Goal: Task Accomplishment & Management: Complete application form

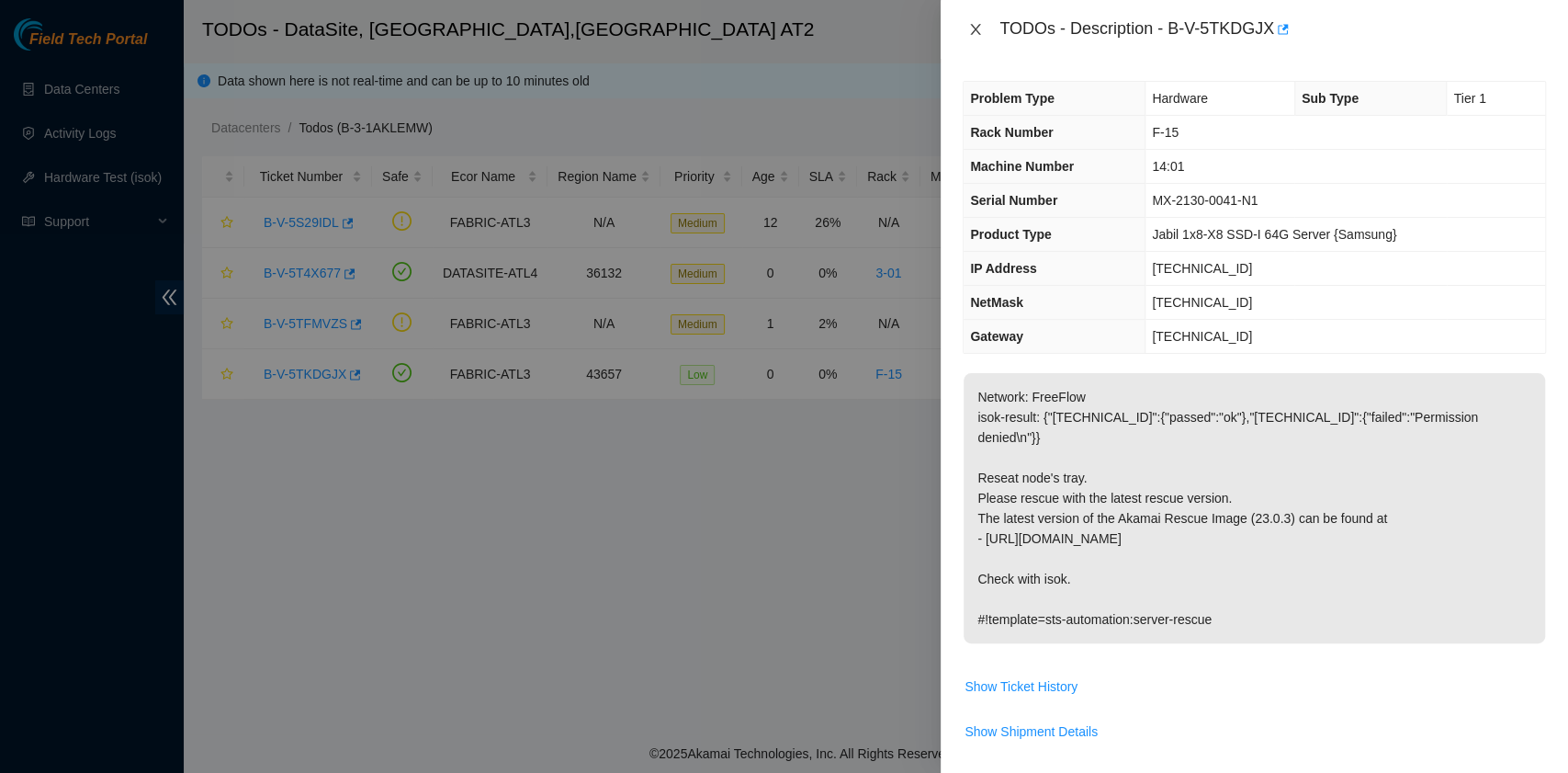
click at [980, 29] on icon "close" at bounding box center [974, 29] width 15 height 15
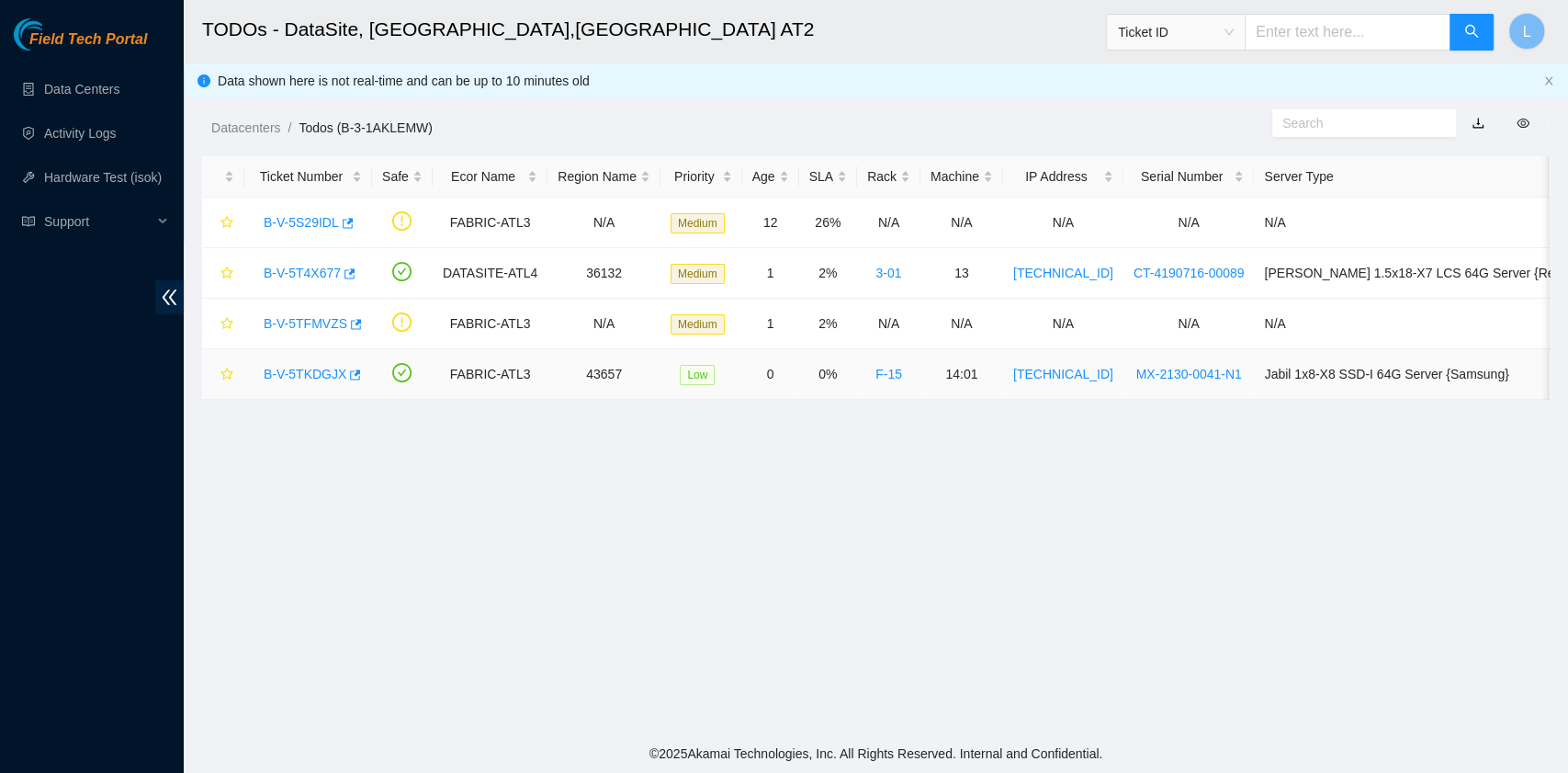
click at [309, 373] on link "B-V-5TKDGJX" at bounding box center [305, 373] width 82 height 15
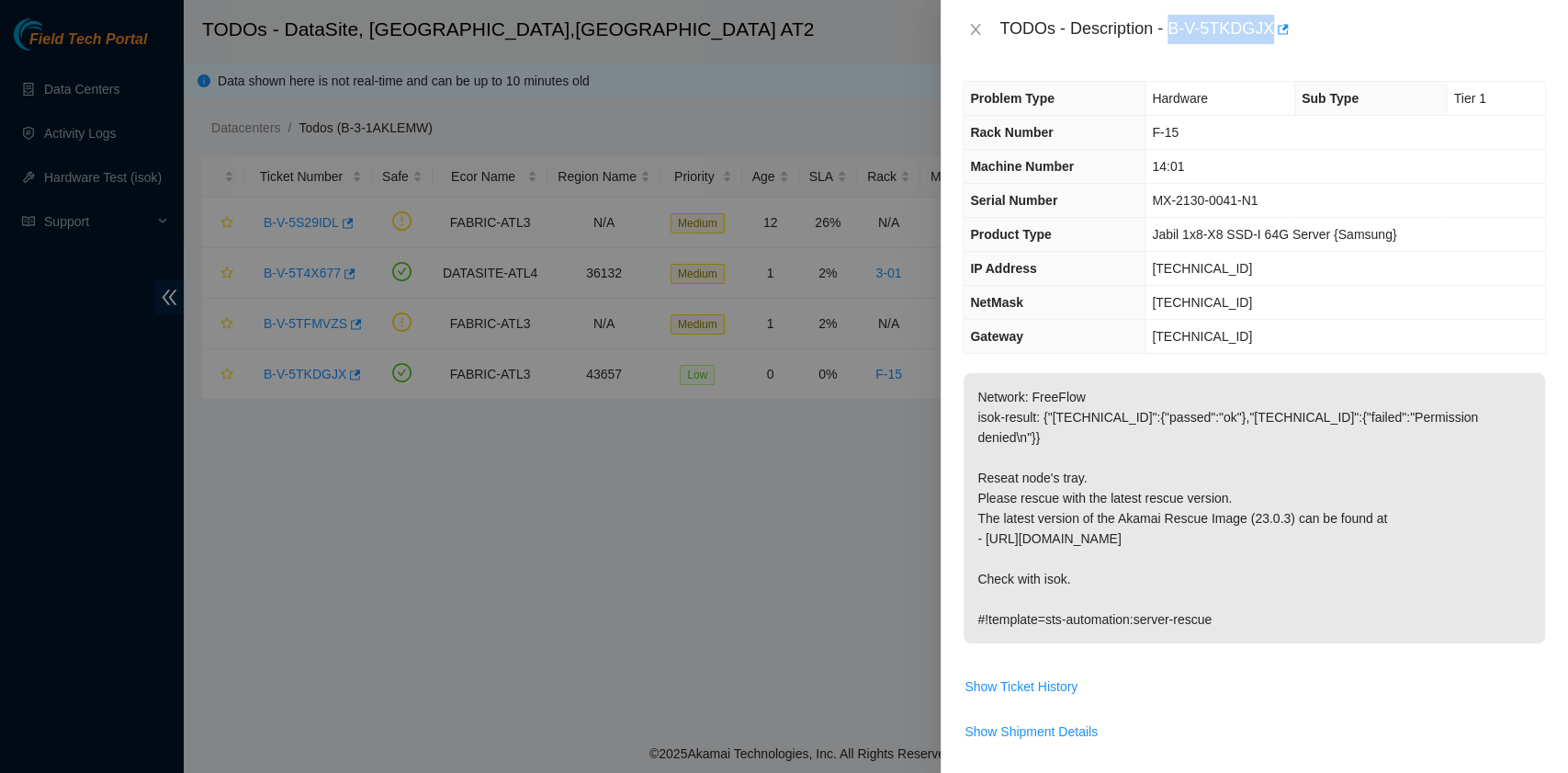
drag, startPoint x: 1173, startPoint y: 30, endPoint x: 1270, endPoint y: 29, distance: 97.0
click at [1270, 29] on div "TODOs - Description - B-V-5TKDGJX" at bounding box center [1272, 29] width 546 height 29
copy div "B-V-5TKDGJX"
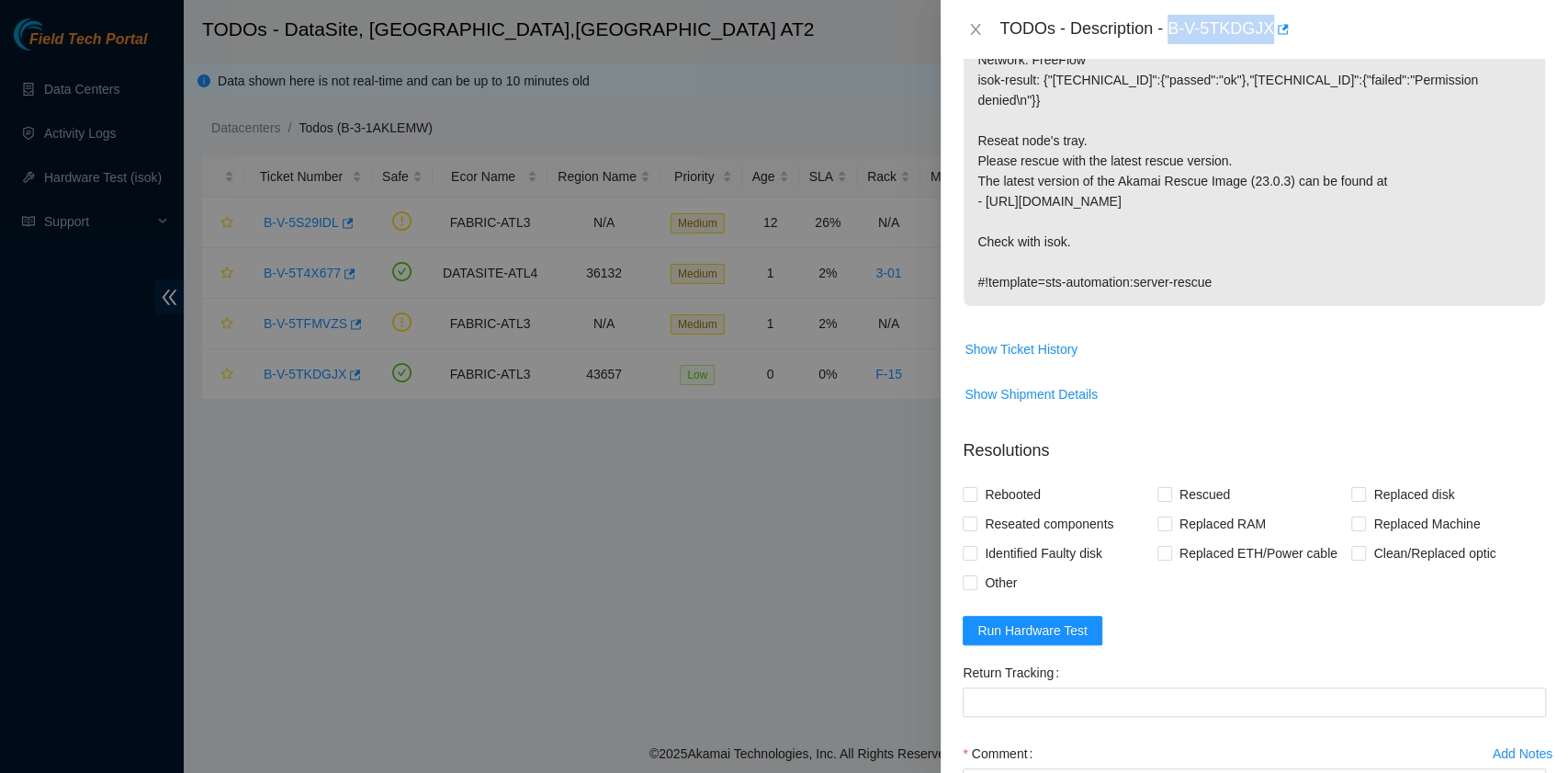
scroll to position [367, 0]
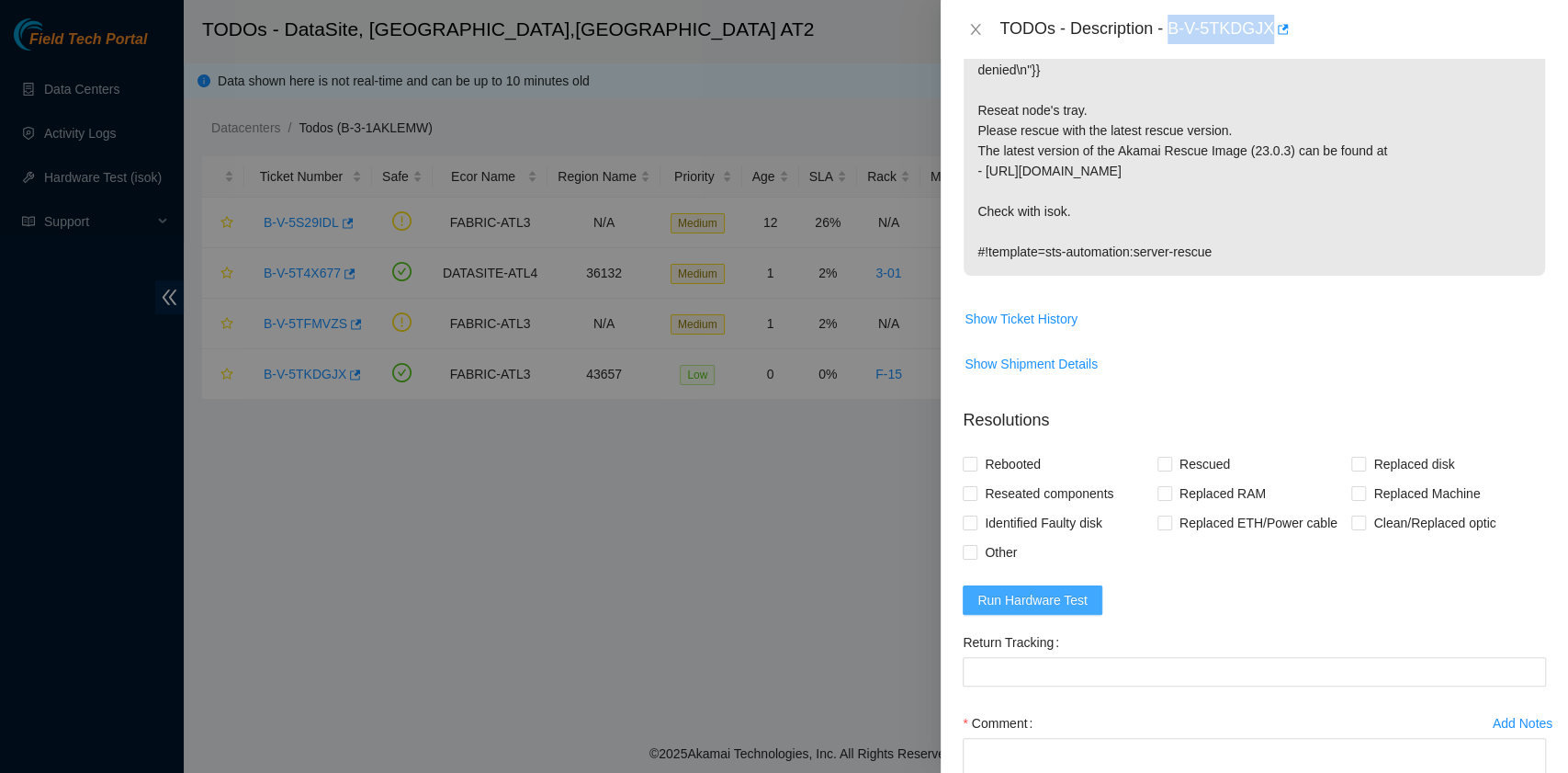
click at [1082, 590] on span "Run Hardware Test" at bounding box center [1032, 600] width 111 height 21
click at [1008, 450] on span "Rebooted" at bounding box center [1013, 464] width 71 height 29
click at [975, 457] on input "Rebooted" at bounding box center [969, 462] width 13 height 13
checkbox input "true"
click at [1171, 450] on span "Rescued" at bounding box center [1204, 464] width 66 height 29
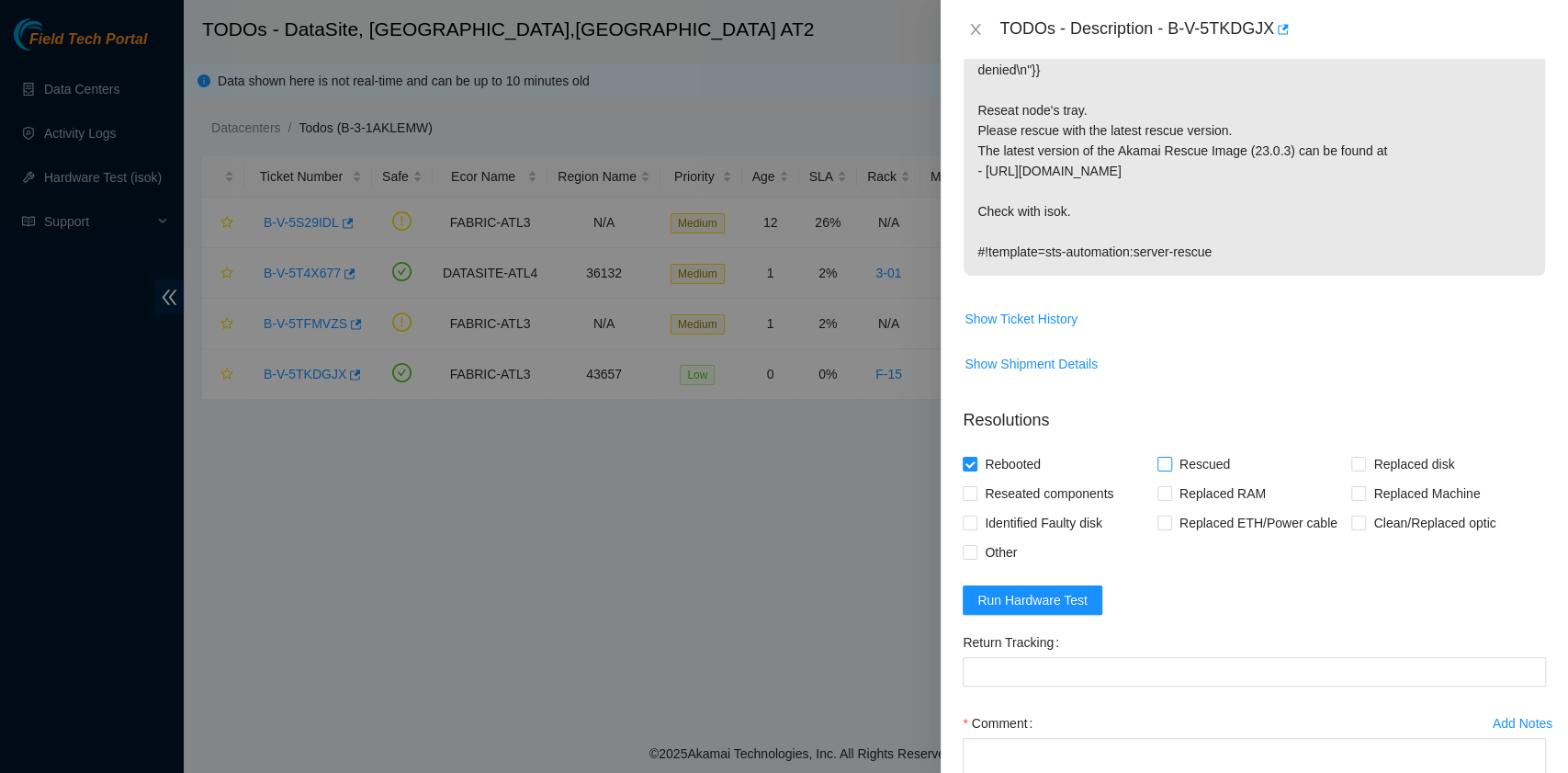
click at [1169, 457] on input "Rescued" at bounding box center [1163, 462] width 13 height 13
checkbox input "true"
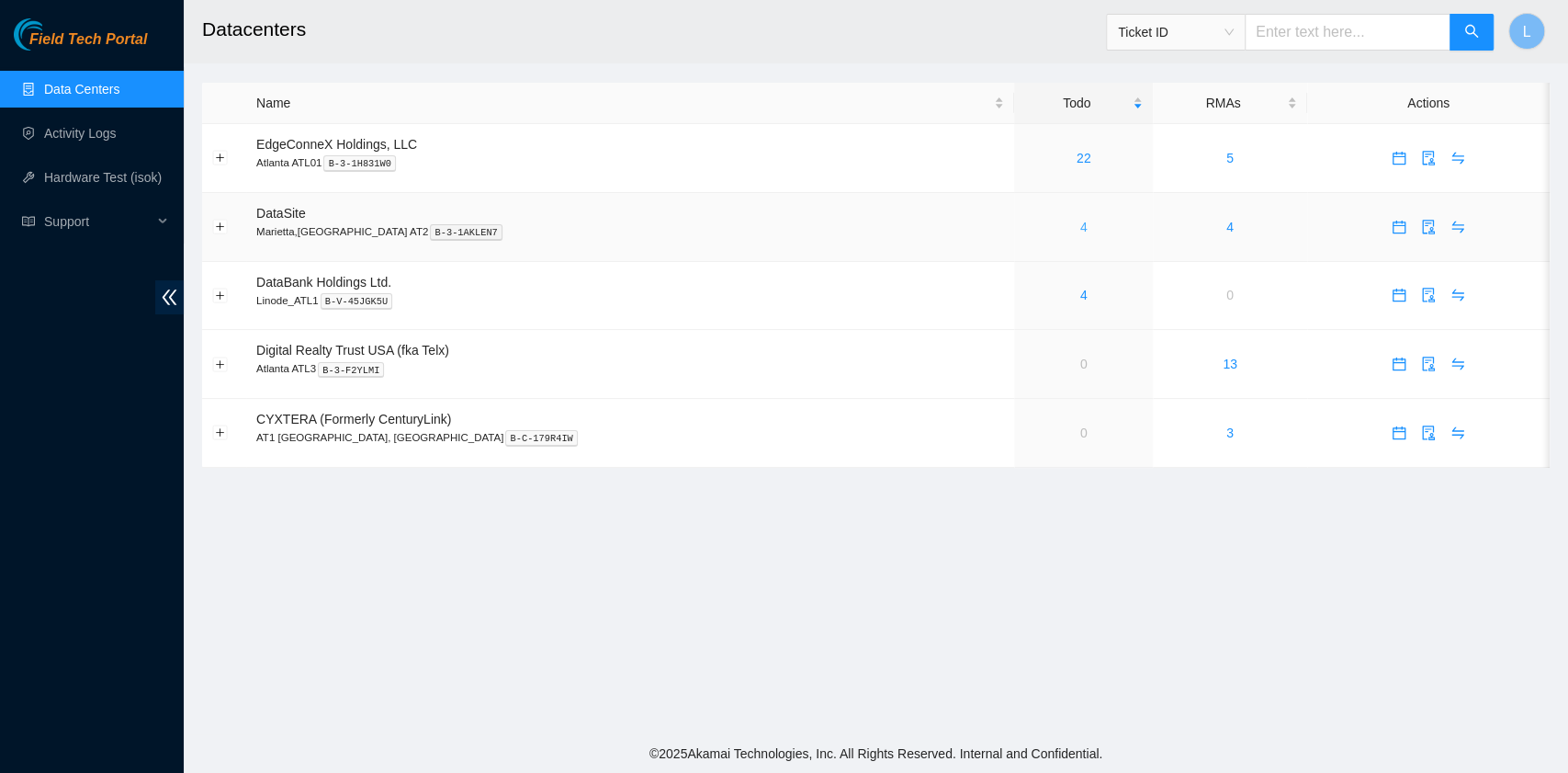
click at [1080, 228] on link "4" at bounding box center [1084, 226] width 8 height 15
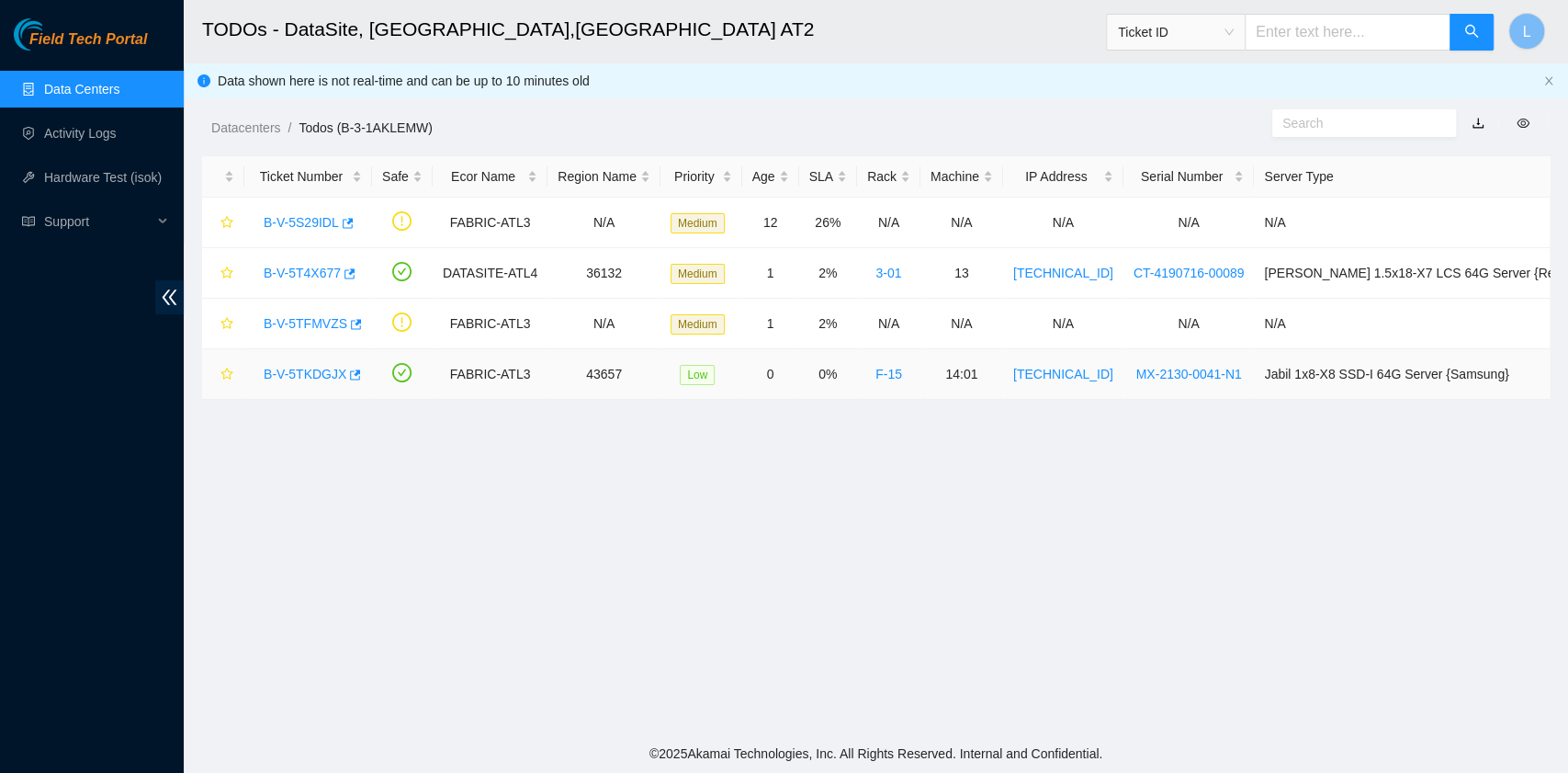
click at [321, 376] on link "B-V-5TKDGJX" at bounding box center [305, 373] width 82 height 15
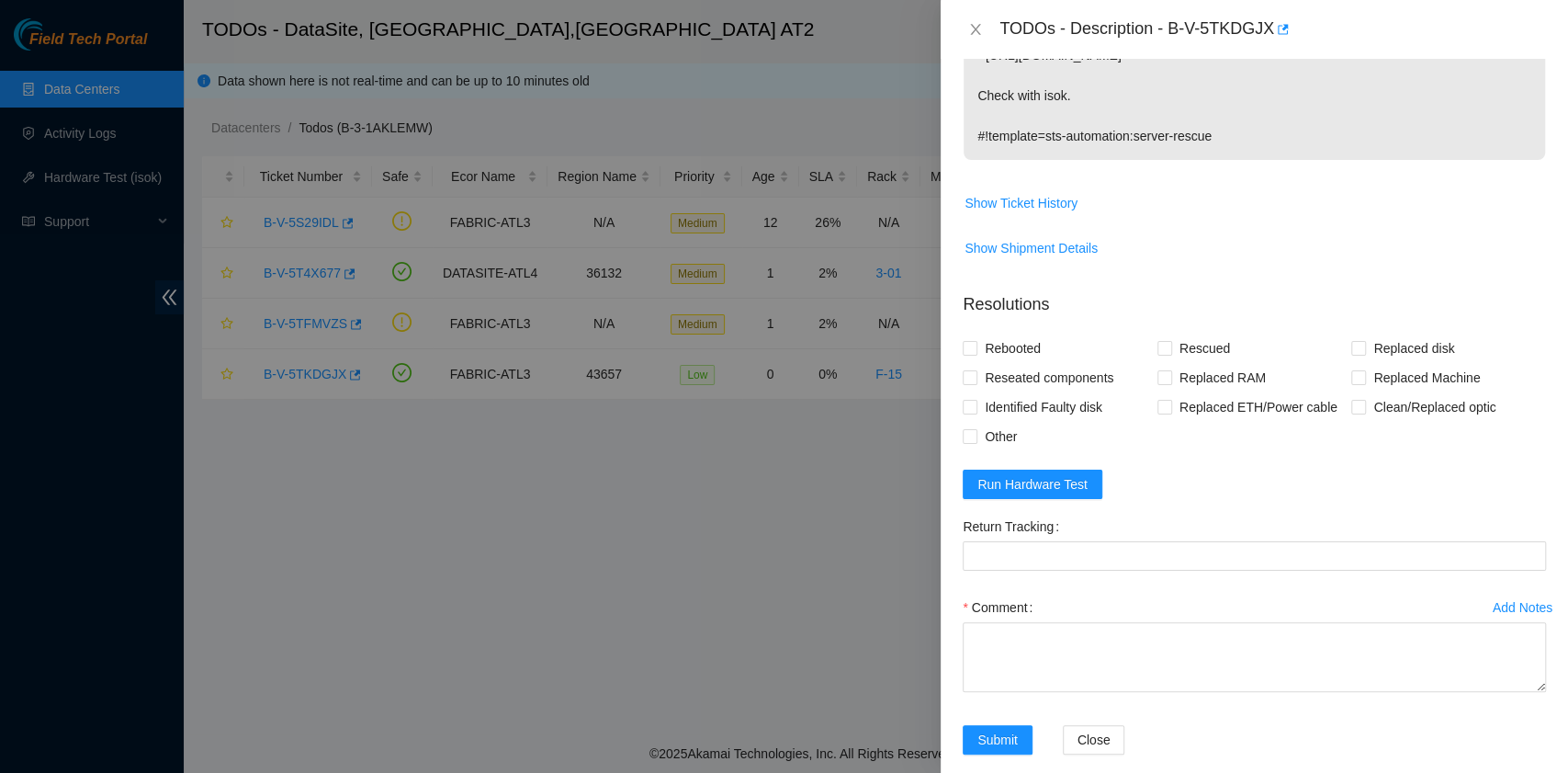
scroll to position [485, 0]
click at [1020, 331] on span "Rebooted" at bounding box center [1013, 346] width 71 height 29
click at [975, 339] on input "Rebooted" at bounding box center [969, 345] width 13 height 13
checkbox input "true"
click at [1157, 339] on input "Rescued" at bounding box center [1163, 345] width 13 height 13
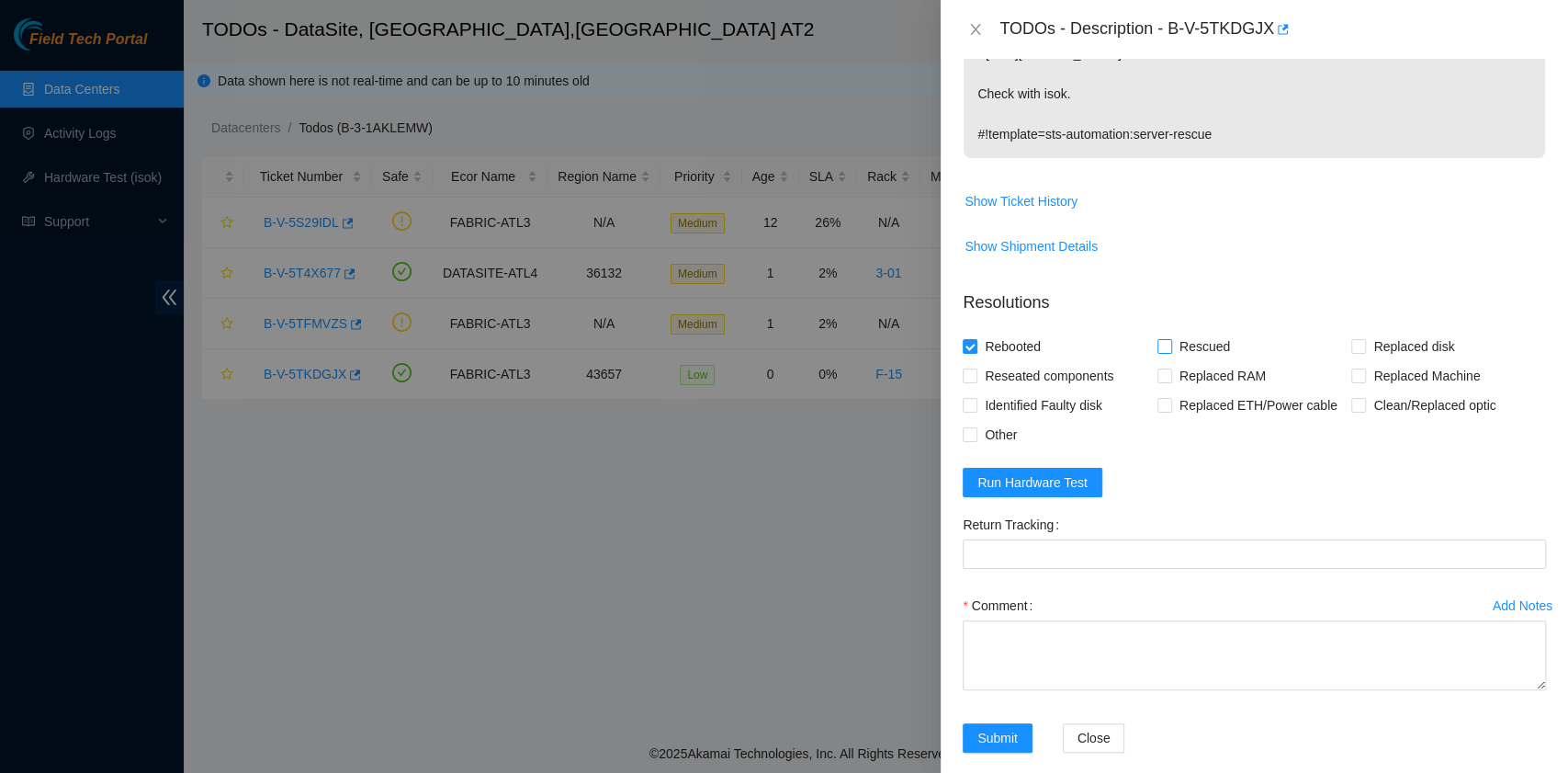
checkbox input "true"
click at [1046, 472] on span "Run Hardware Test" at bounding box center [1032, 482] width 111 height 21
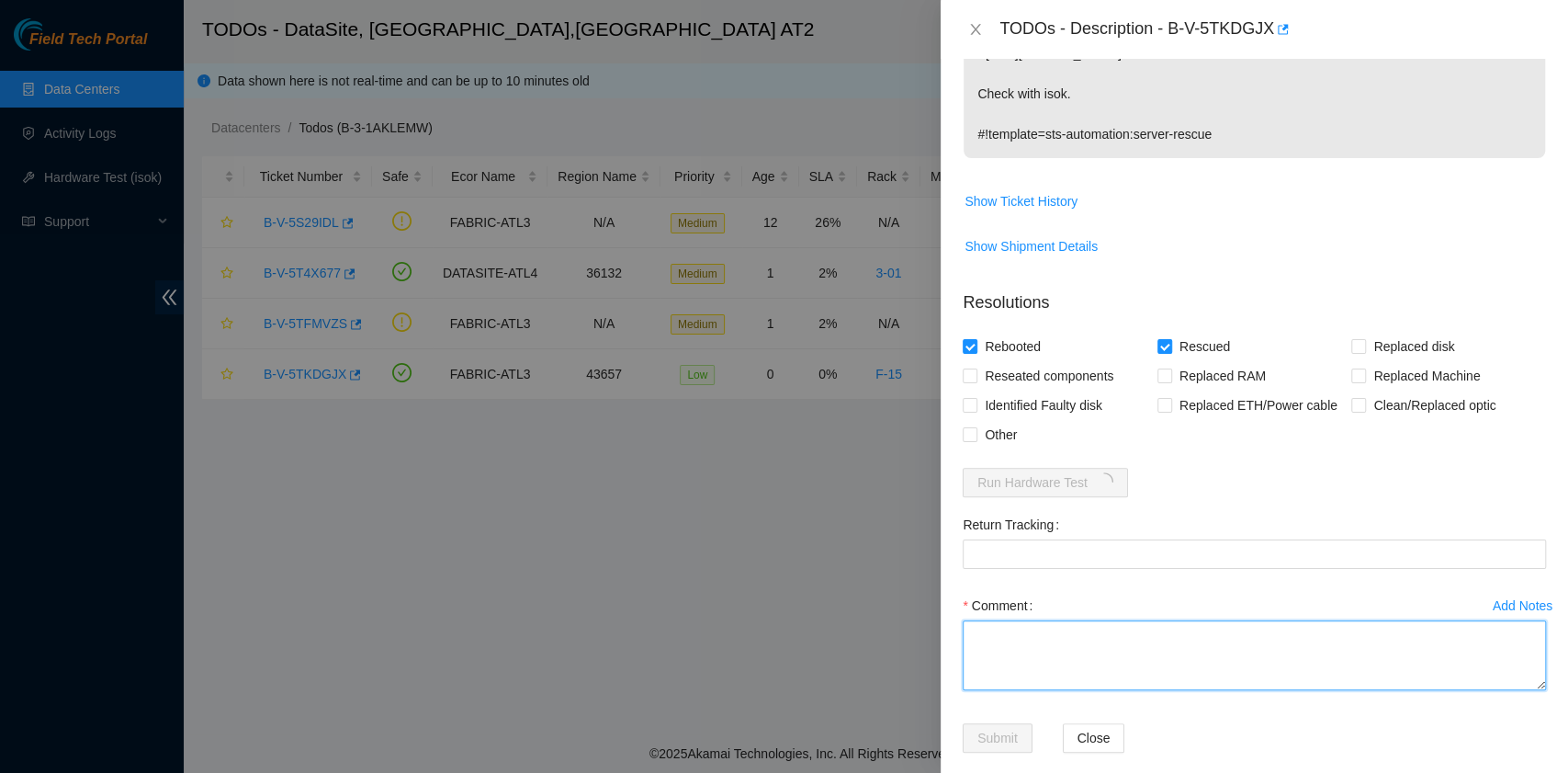
click at [1034, 620] on textarea "Comment" at bounding box center [1254, 654] width 583 height 70
paste textarea "B-V-5TKDGJX R:F-15 M:14:01 Rebooted. Rescued."
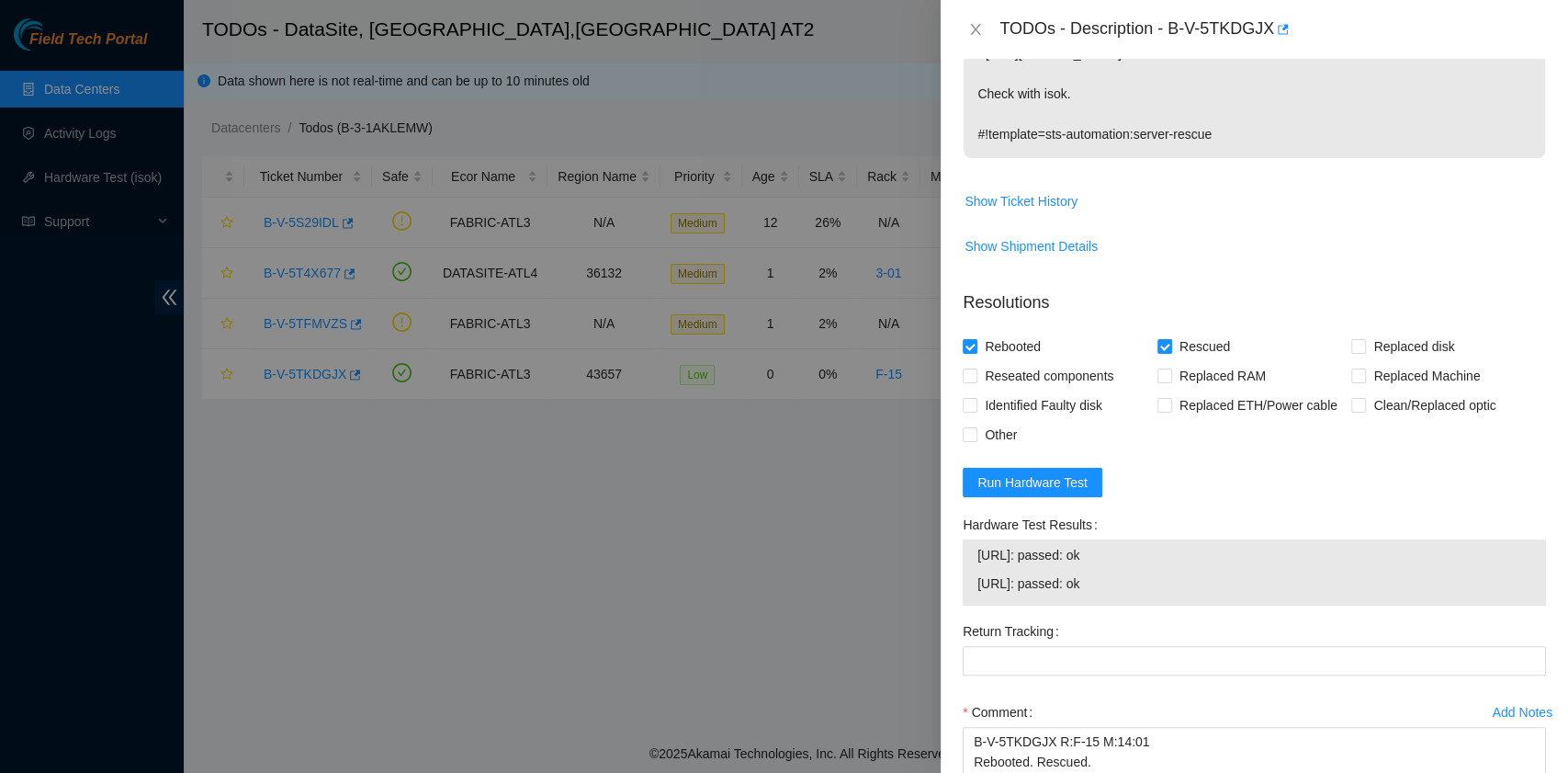
drag, startPoint x: 1128, startPoint y: 556, endPoint x: 963, endPoint y: 537, distance: 166.1
click at [963, 539] on div "184.27.176.26: passed: ok 184.27.176.27: passed: ok" at bounding box center [1254, 572] width 583 height 67
copy tbody "184.27.176.26: passed: ok 184.27.176.27: passed: ok"
click at [1078, 757] on textarea "B-V-5TKDGJX R:F-15 M:14:01 Rebooted. Rescued." at bounding box center [1254, 761] width 583 height 70
paste textarea "184.27.176.26: passed: ok 184.27.176.27: passed: ok"
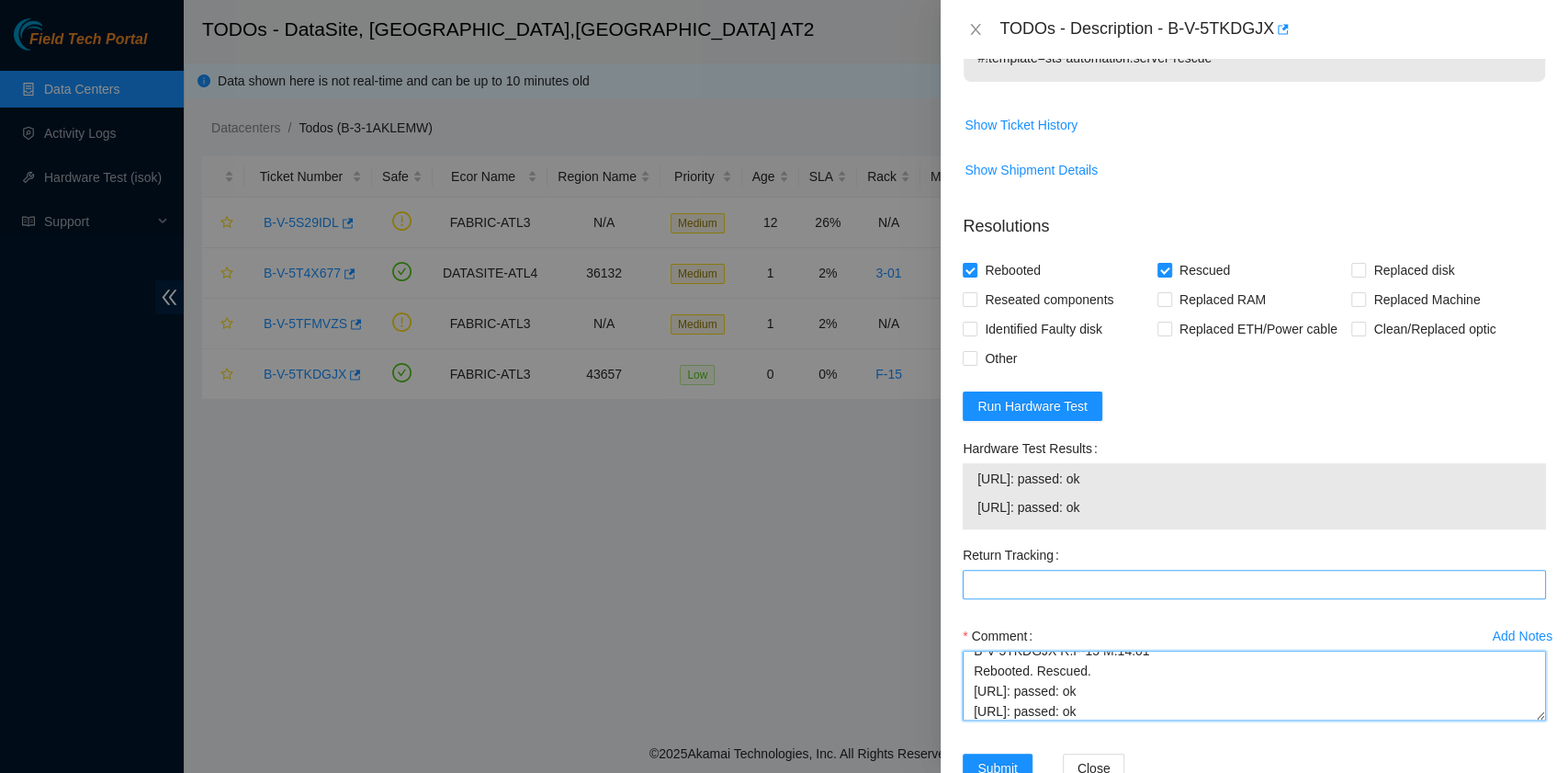
scroll to position [592, 0]
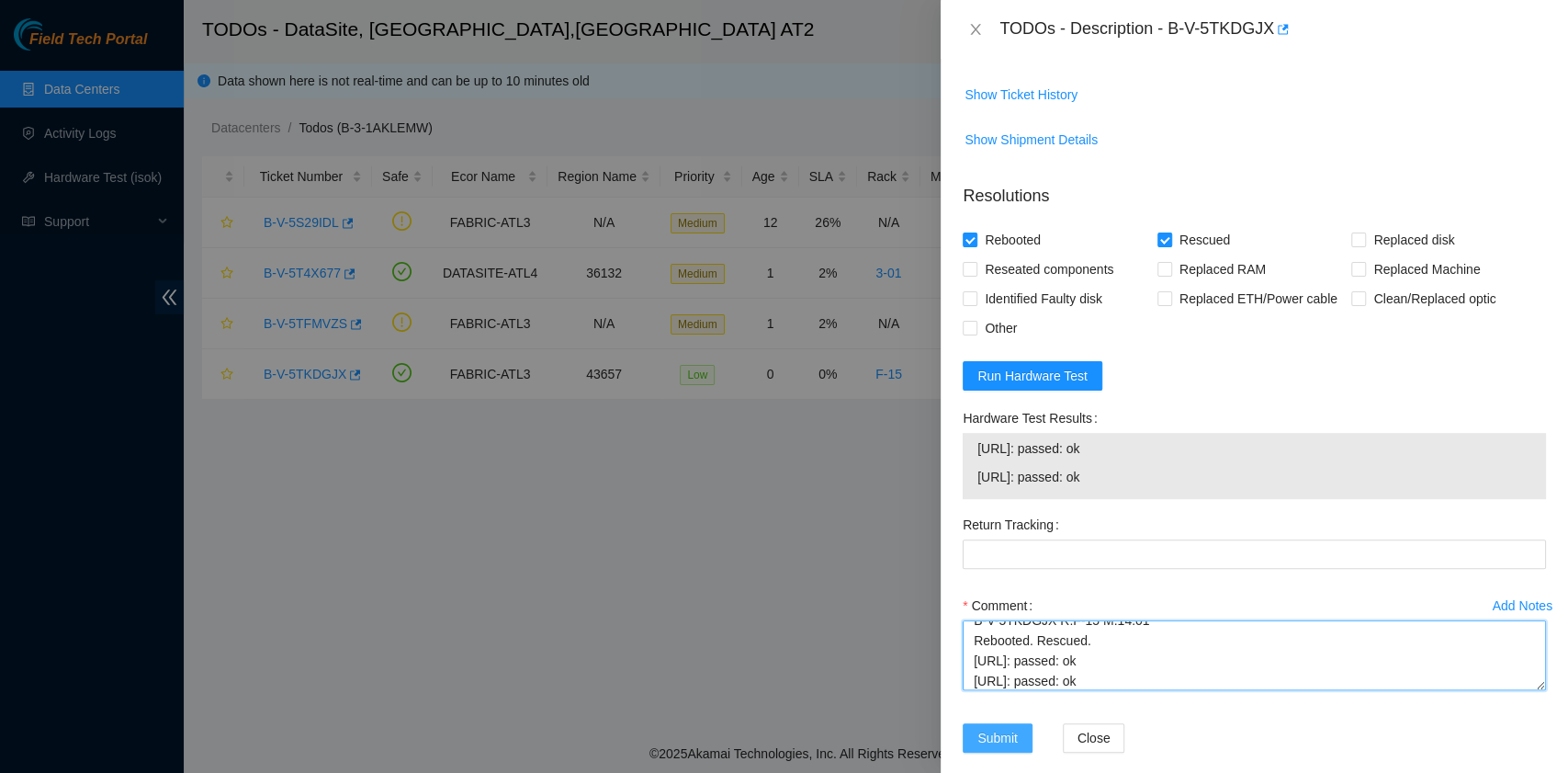
type textarea "B-V-5TKDGJX R:F-15 M:14:01 Rebooted. Rescued. 184.27.176.26: passed: ok 184.27.…"
click at [994, 728] on span "Submit" at bounding box center [997, 738] width 40 height 21
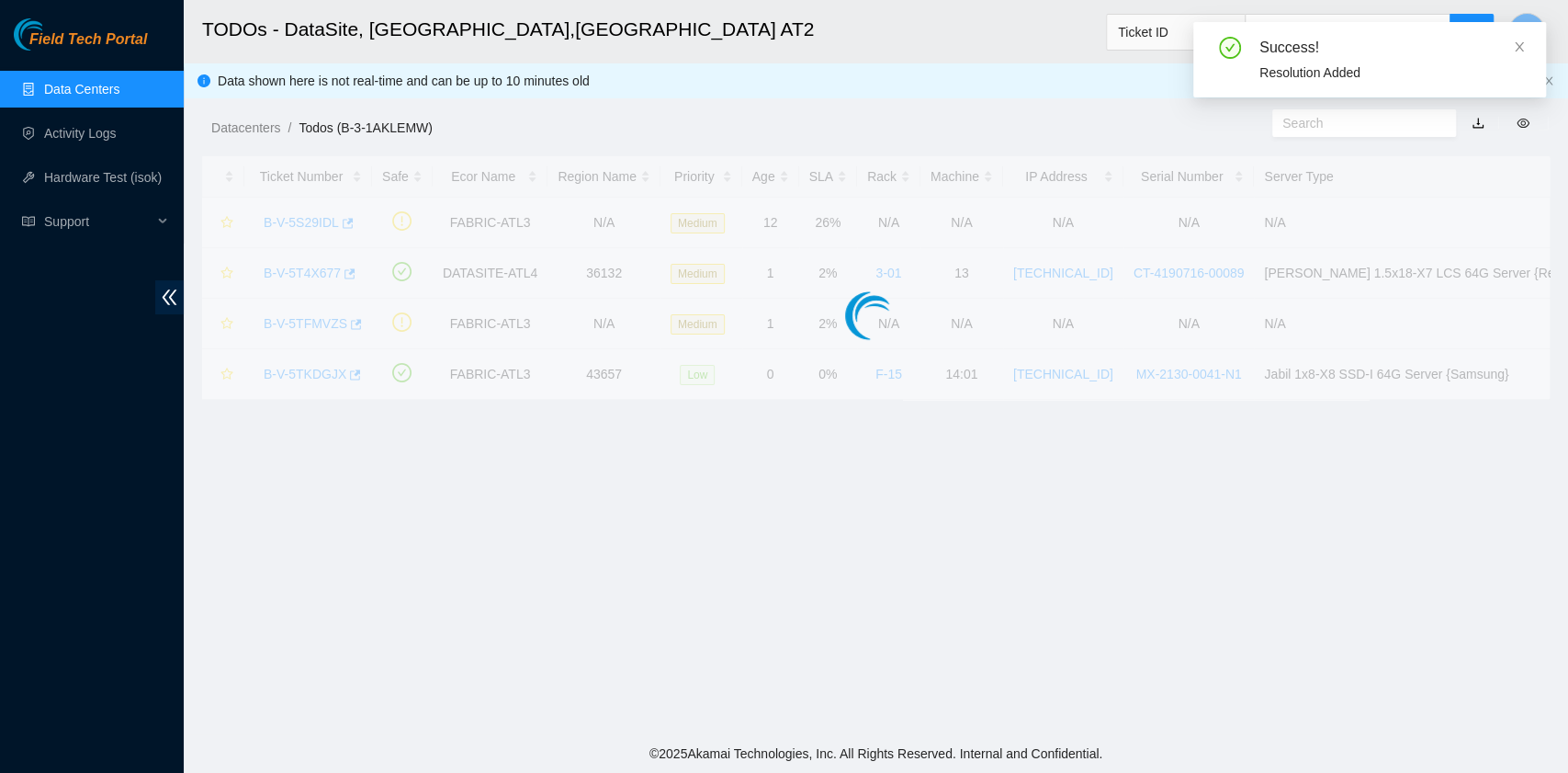
scroll to position [416, 0]
click at [1173, 700] on main "TODOs - DataSite, Marietta,GA AT2 Ticket ID L Data shown here is not real-time …" at bounding box center [876, 366] width 1384 height 734
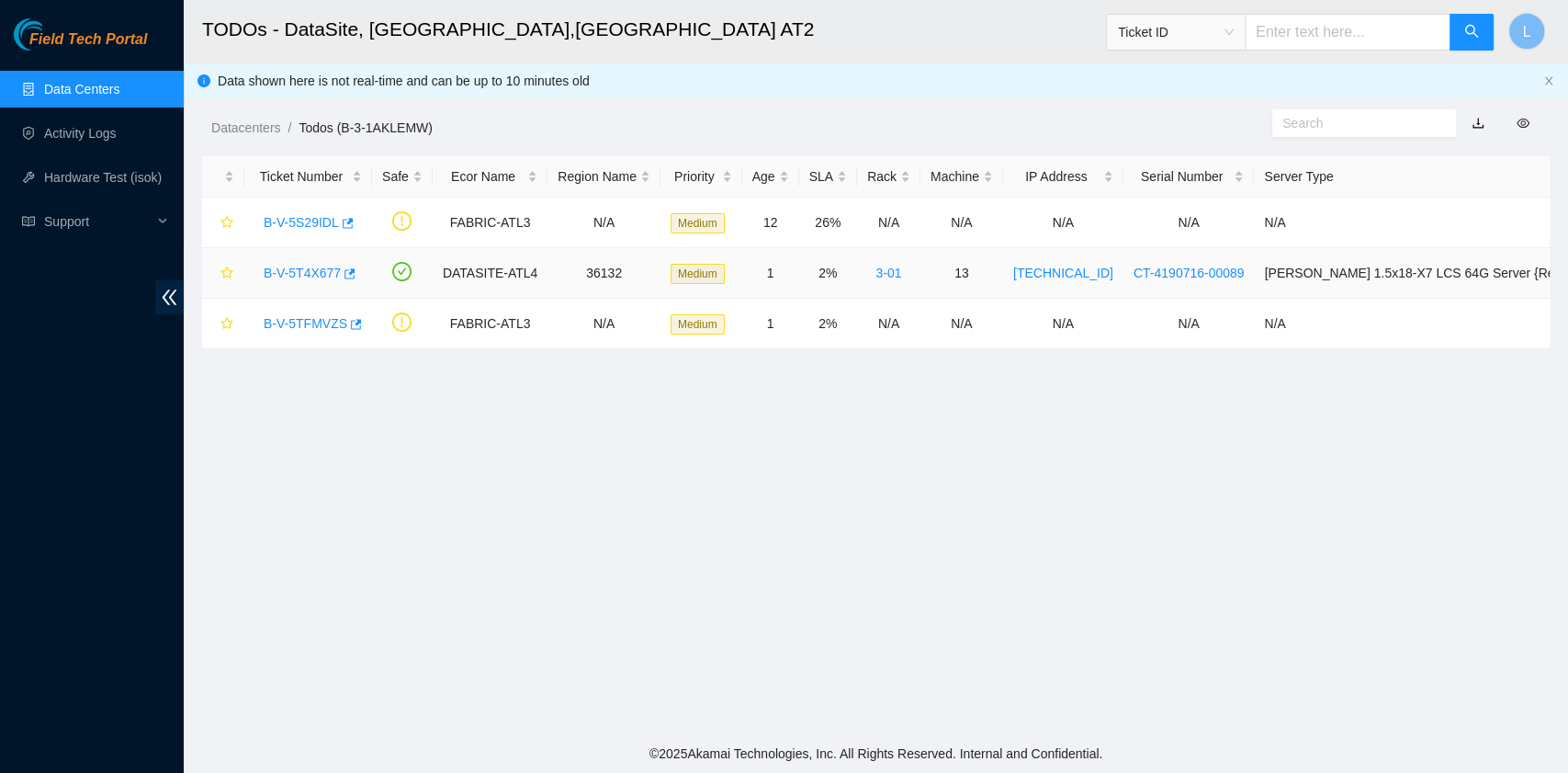
click at [322, 275] on link "B-V-5T4X677" at bounding box center [302, 272] width 77 height 15
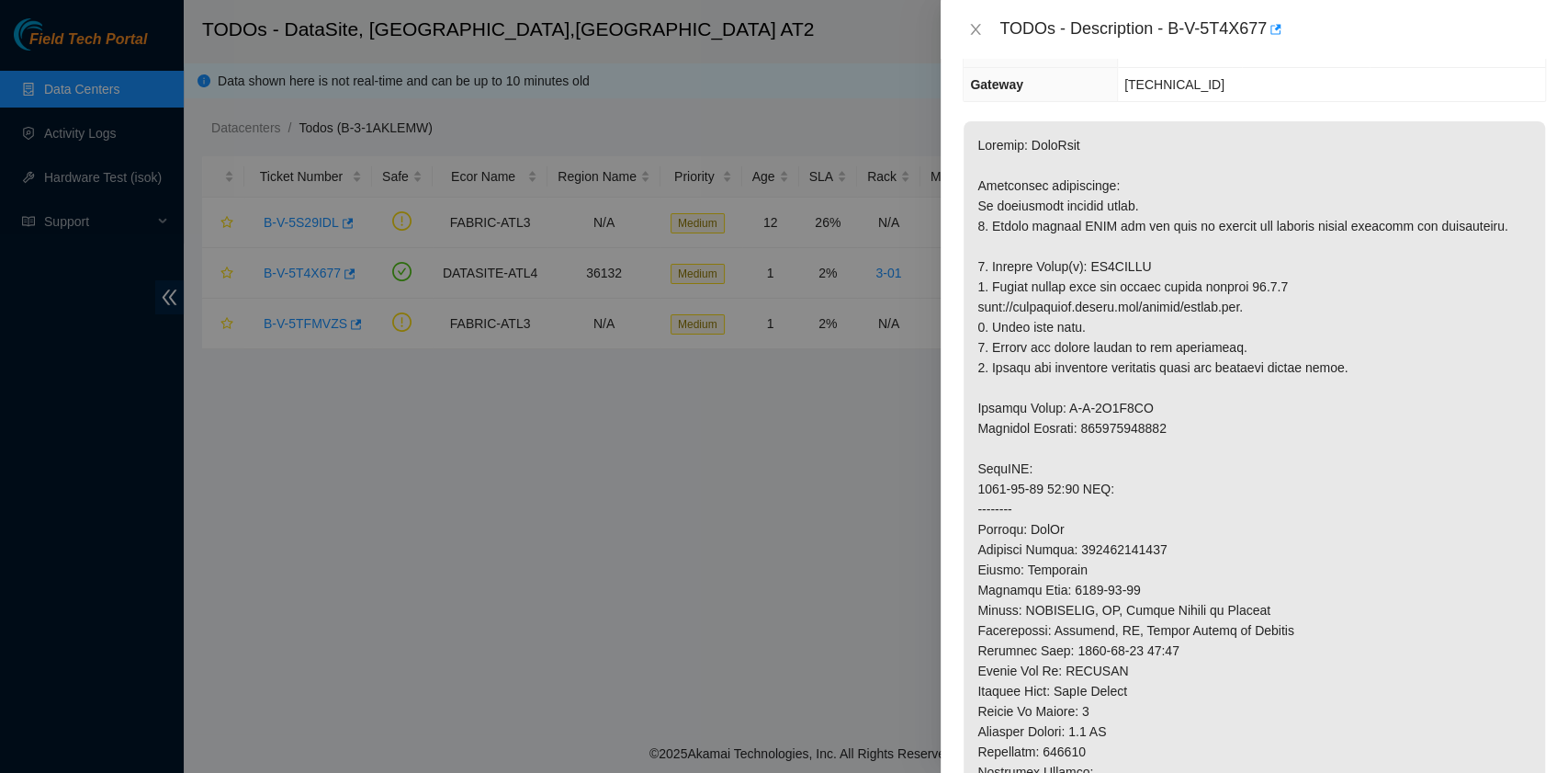
scroll to position [0, 0]
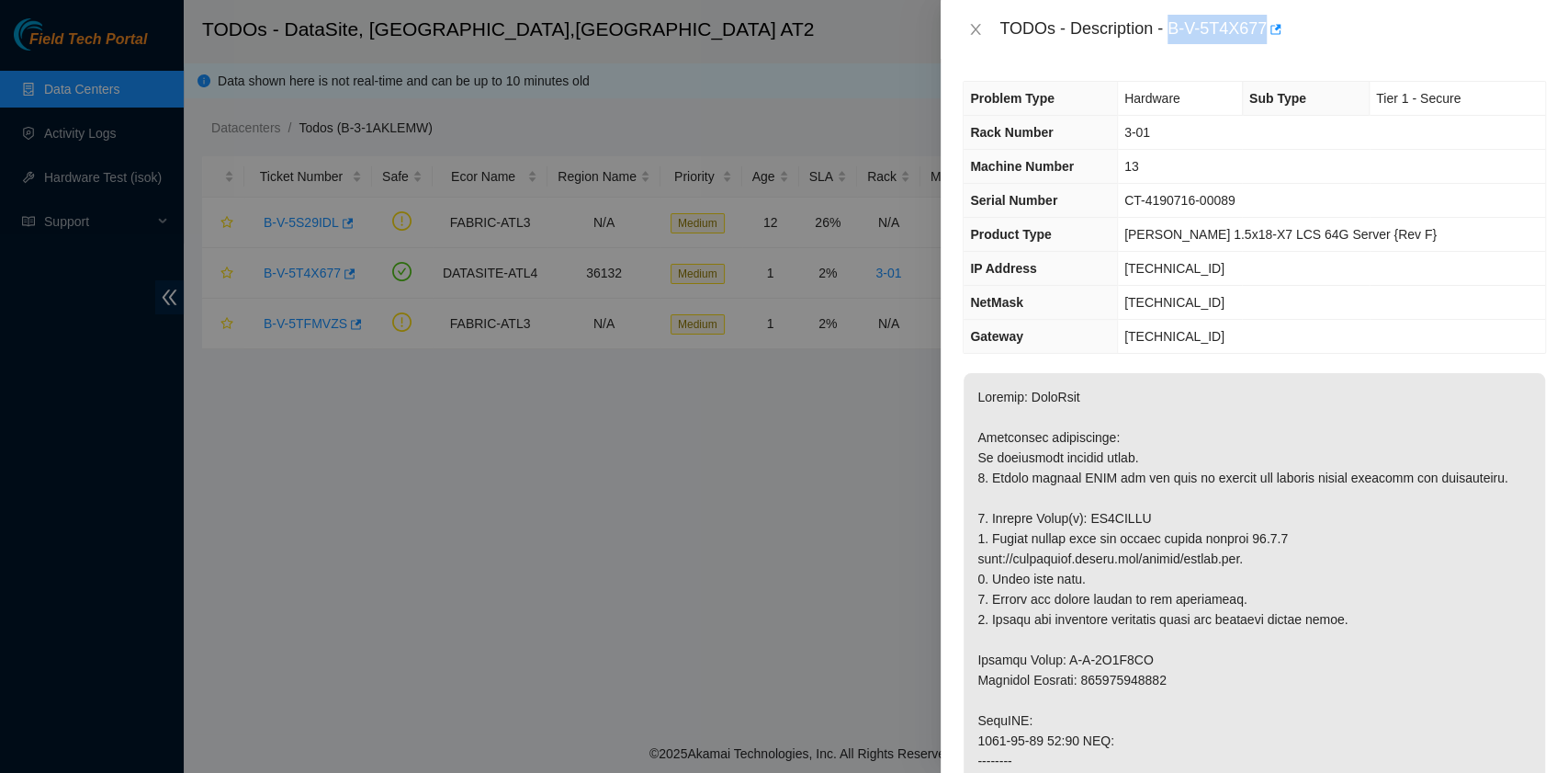
drag, startPoint x: 1169, startPoint y: 24, endPoint x: 1264, endPoint y: 42, distance: 96.7
click at [1264, 42] on div "TODOs - Description - B-V-5T4X677" at bounding box center [1272, 29] width 546 height 29
copy div "B-V-5T4X677"
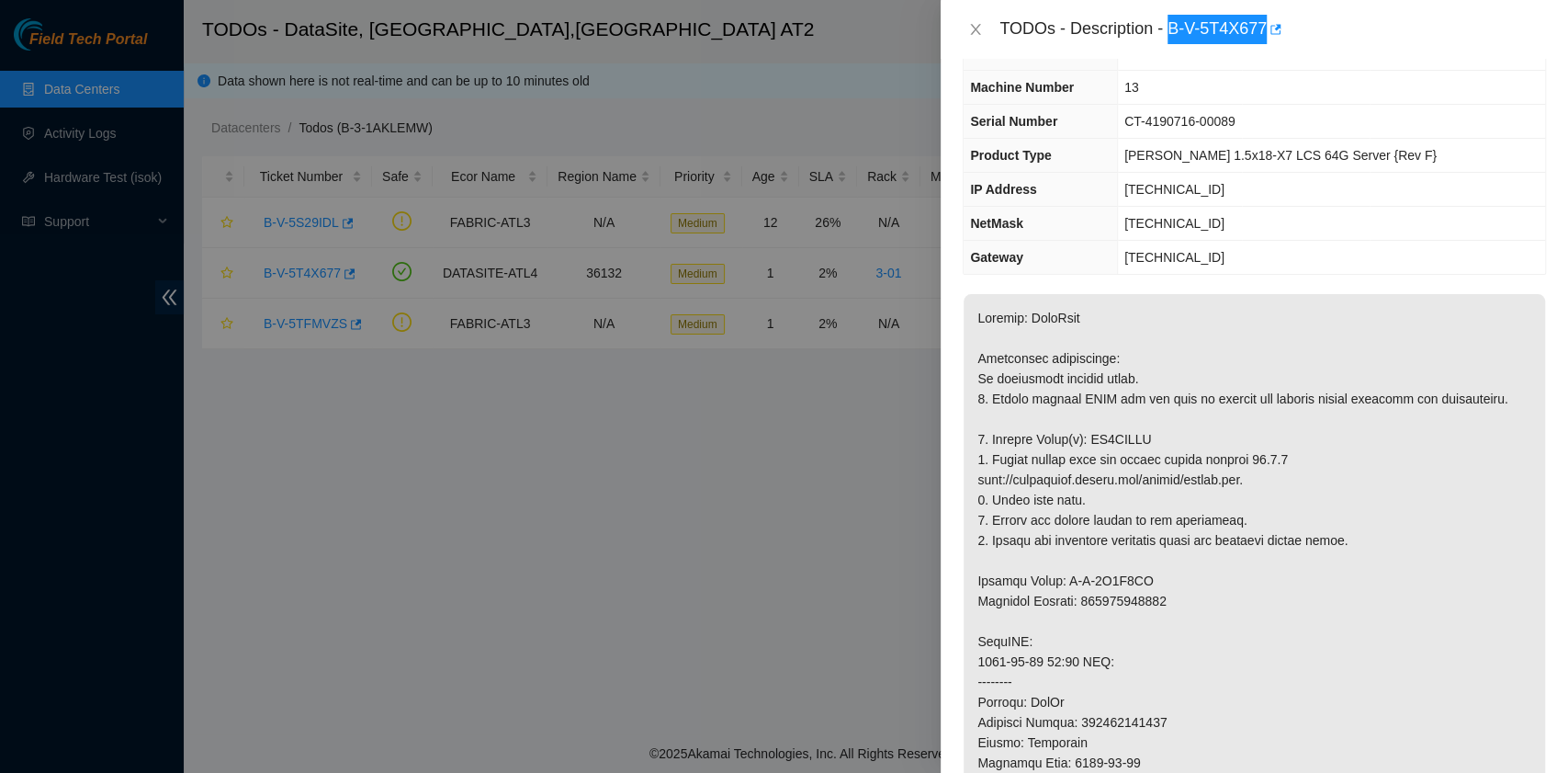
scroll to position [122, 0]
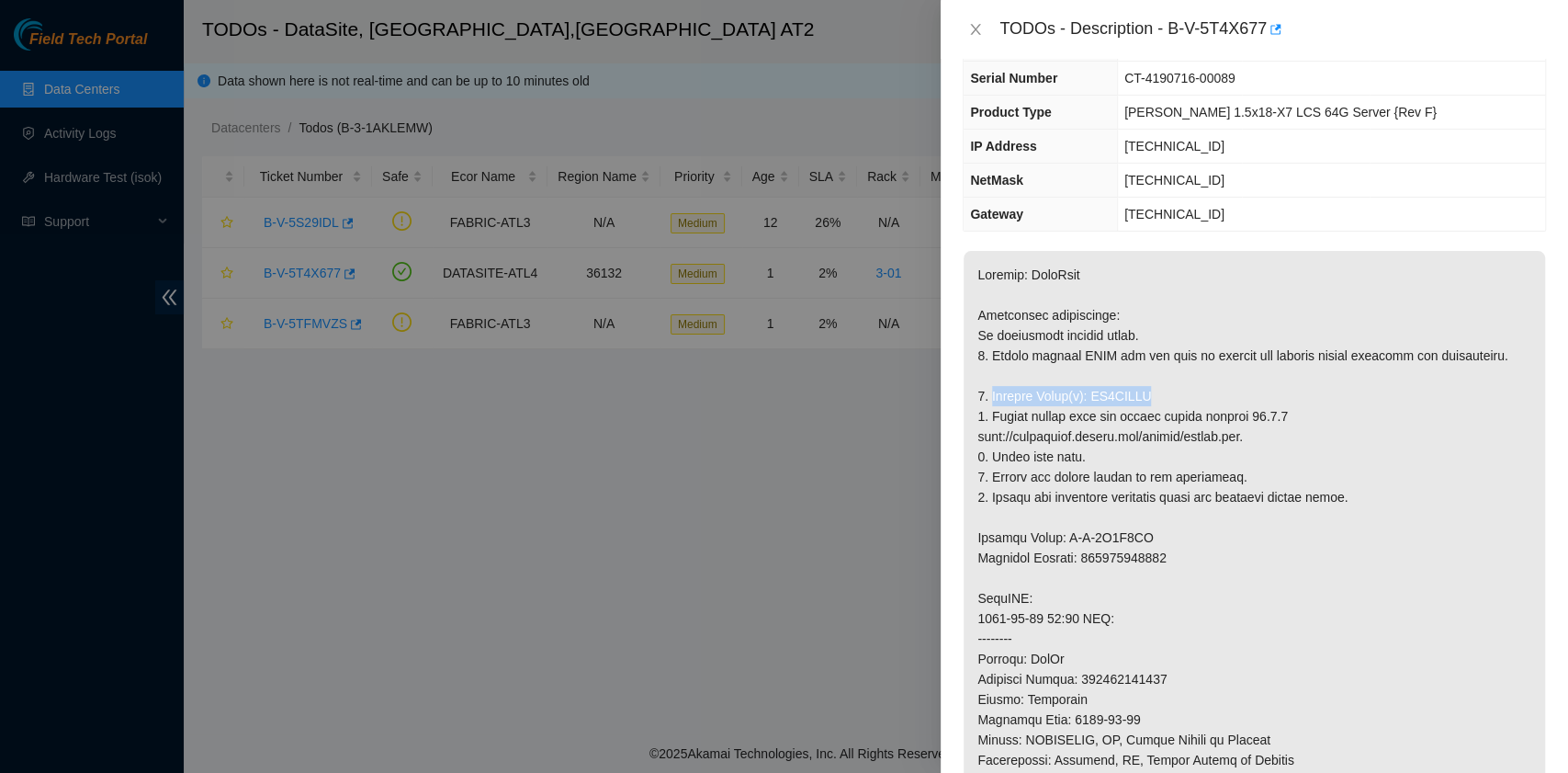
drag, startPoint x: 990, startPoint y: 420, endPoint x: 1146, endPoint y: 420, distance: 156.0
click at [1146, 420] on p at bounding box center [1255, 679] width 582 height 856
copy p "Replace Drive(s): ZC1ACPCJ"
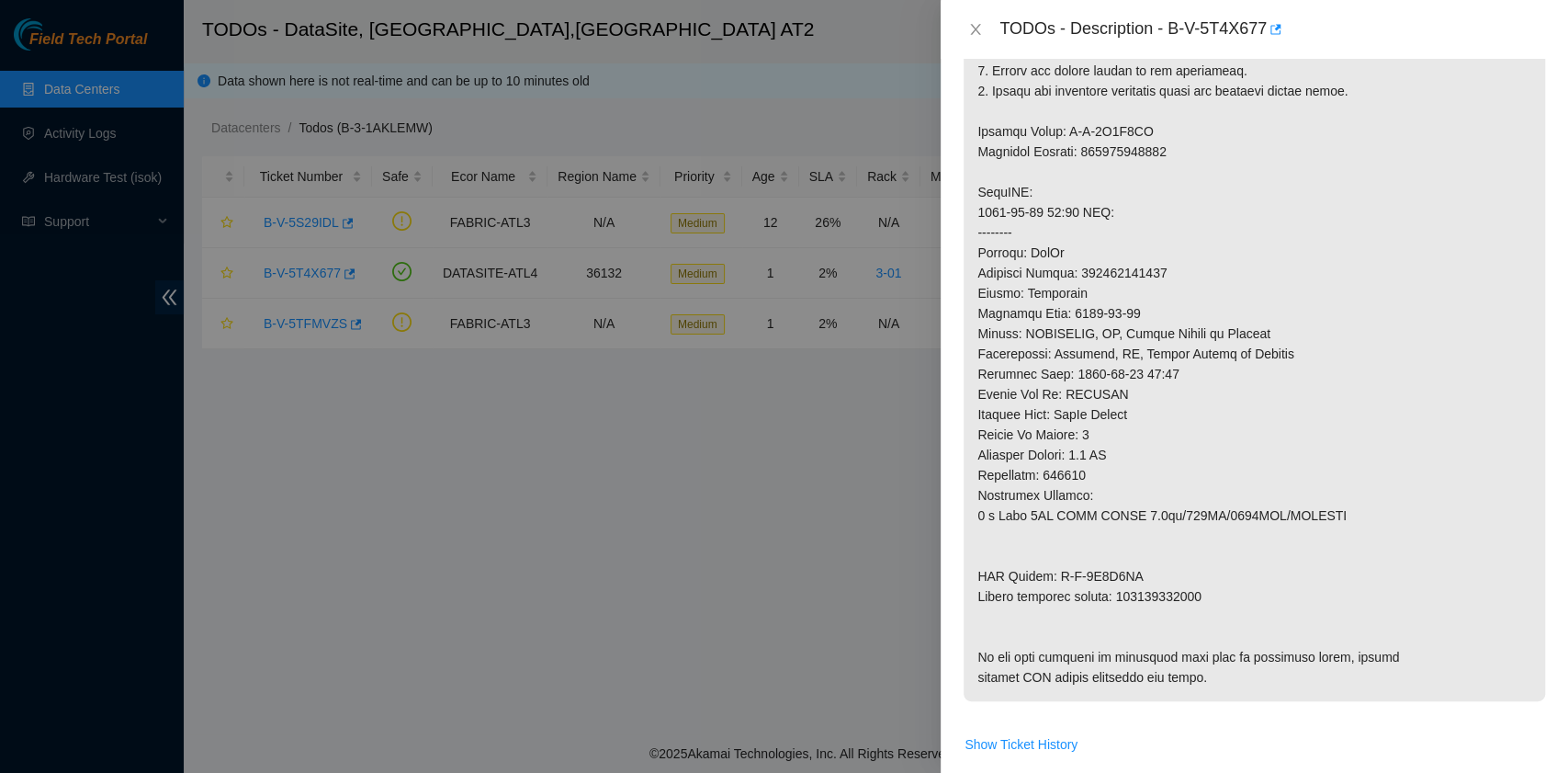
scroll to position [611, 0]
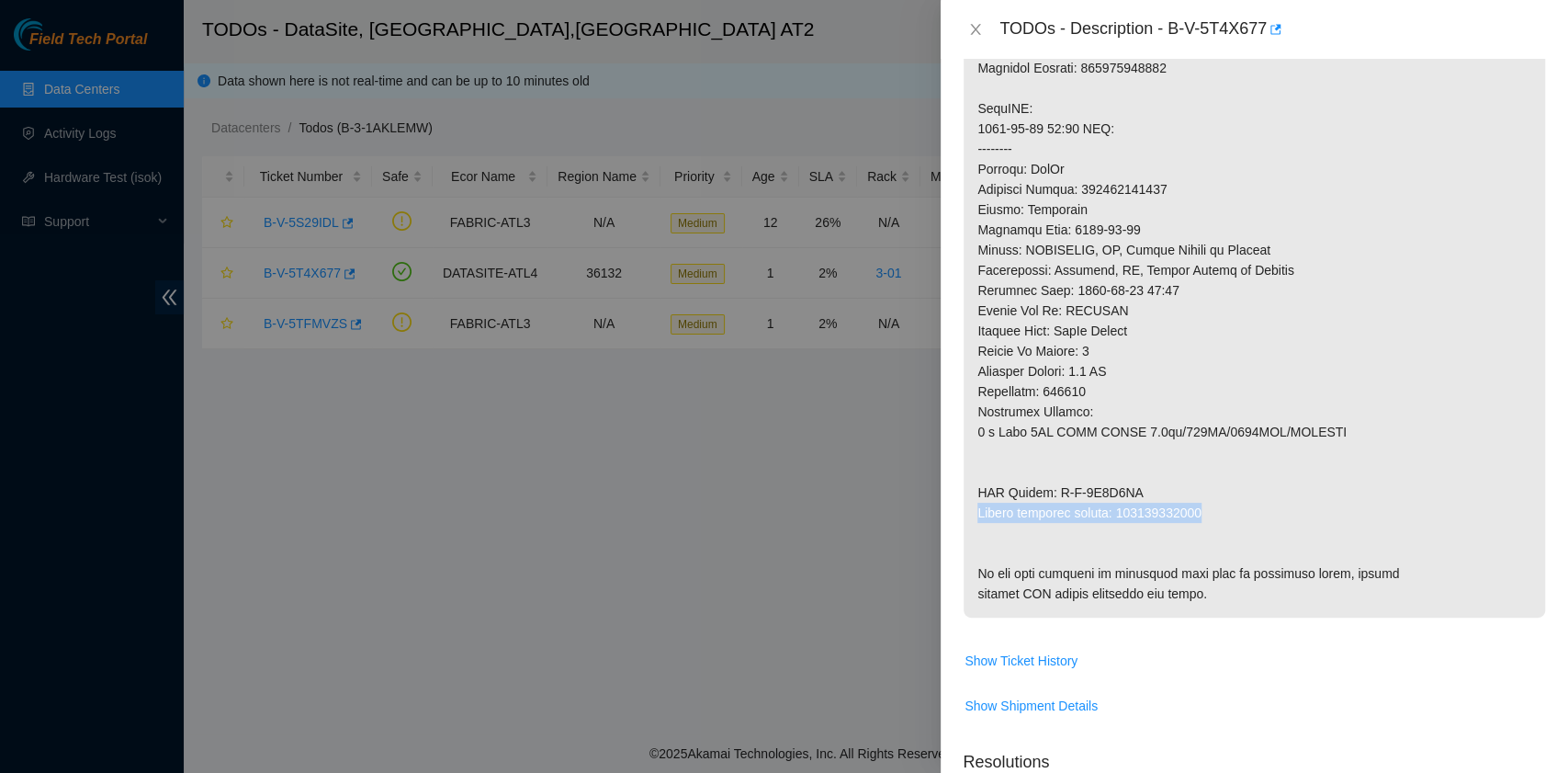
drag, startPoint x: 979, startPoint y: 527, endPoint x: 1201, endPoint y: 537, distance: 222.2
click at [1201, 537] on p at bounding box center [1255, 189] width 582 height 856
copy p "Return tracking number: 463470041540"
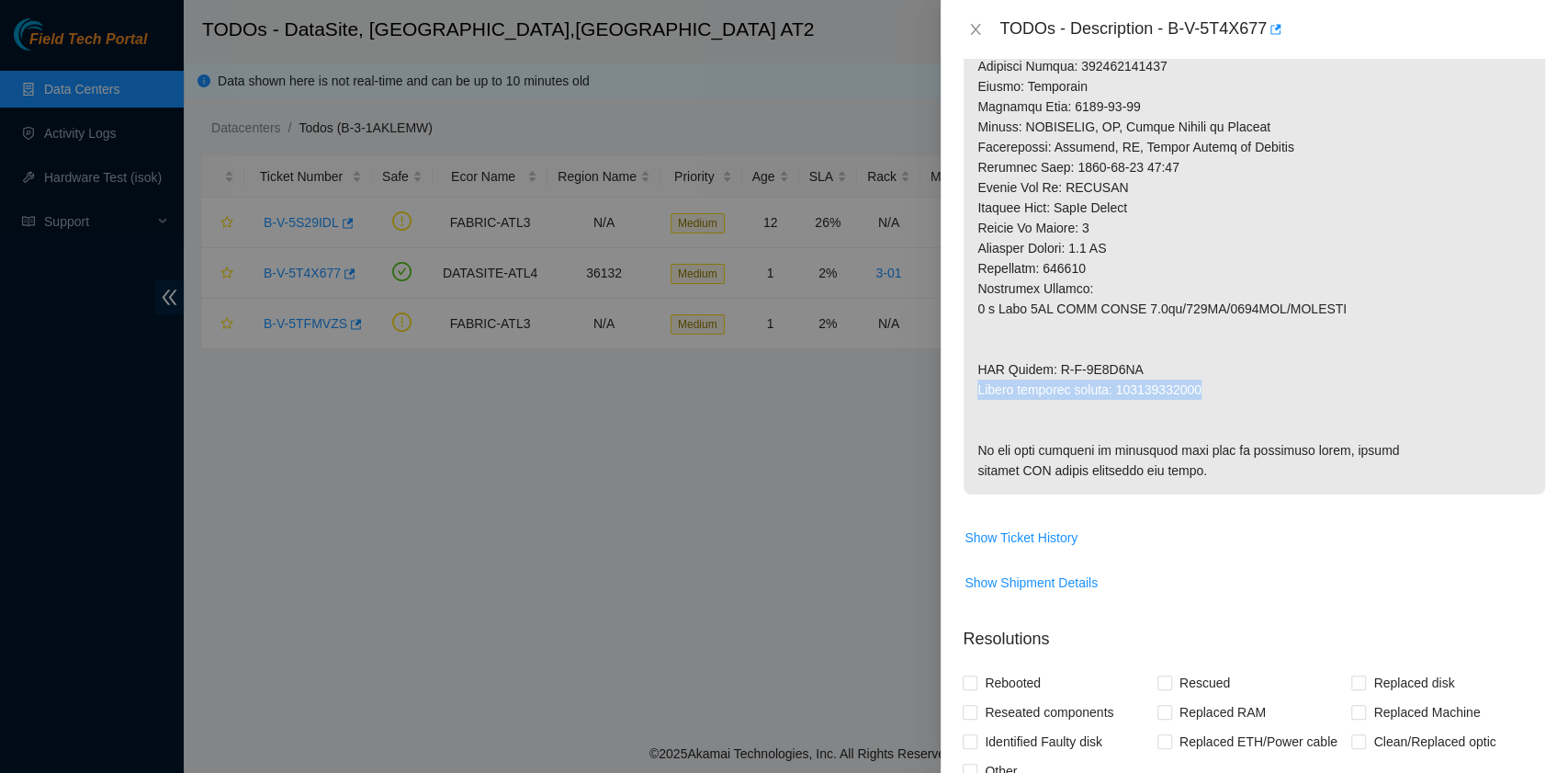
scroll to position [1192, 0]
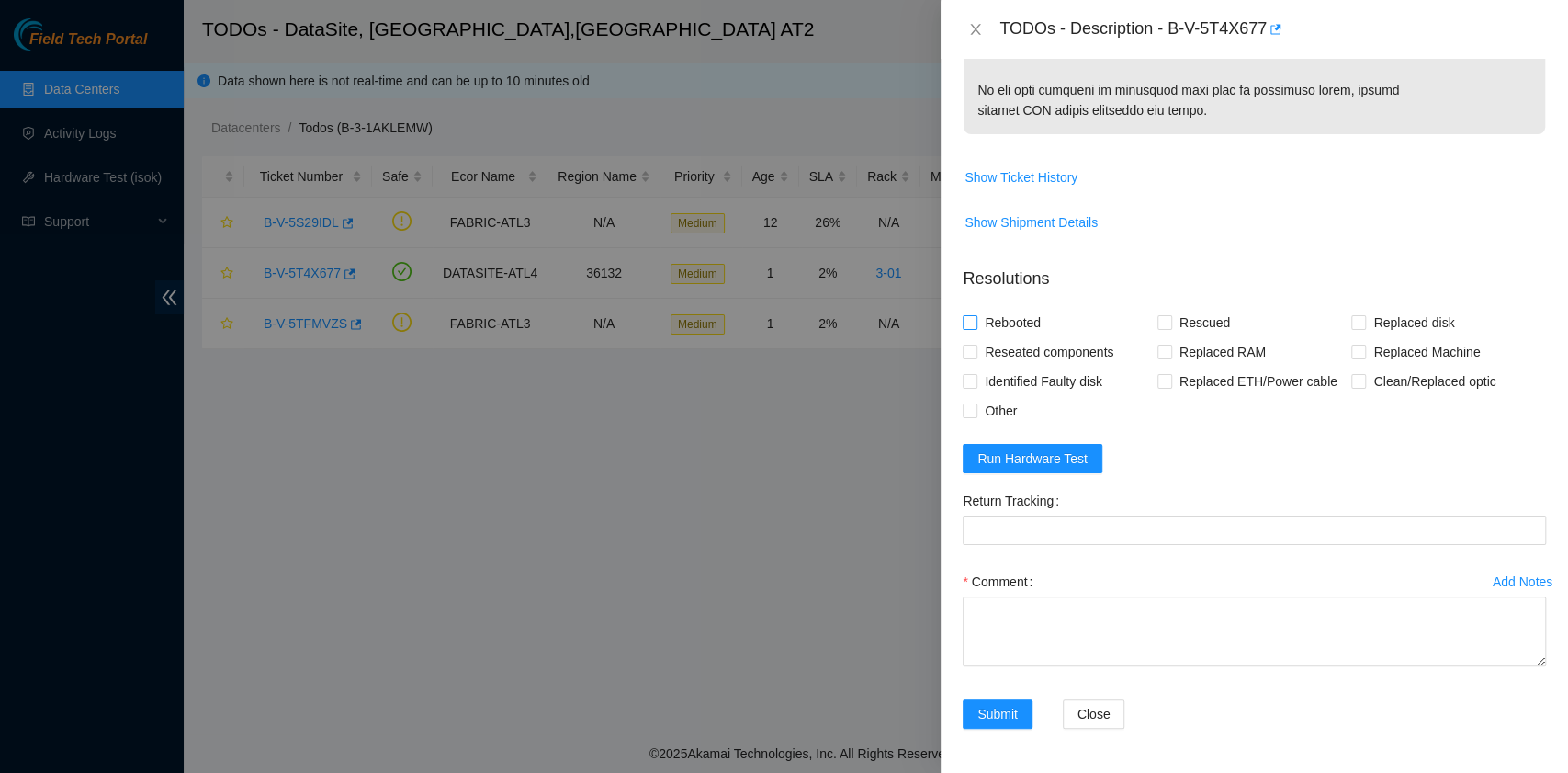
click at [1003, 323] on span "Rebooted" at bounding box center [1013, 322] width 71 height 29
click at [975, 323] on input "Rebooted" at bounding box center [969, 321] width 13 height 13
checkbox input "true"
click at [1161, 327] on input "Rescued" at bounding box center [1163, 321] width 13 height 13
checkbox input "true"
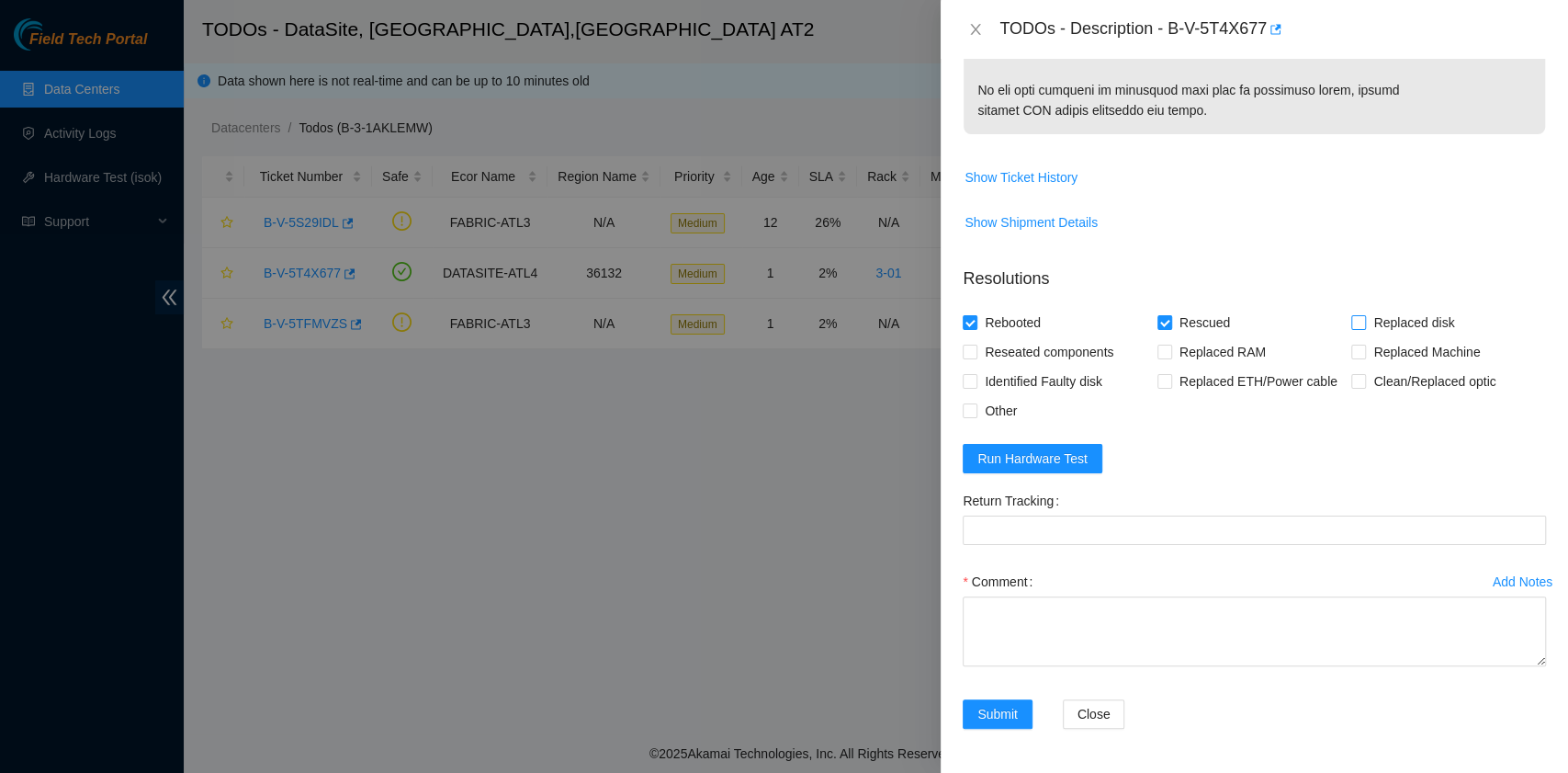
click at [1351, 328] on input "Replaced disk" at bounding box center [1356, 321] width 13 height 13
checkbox input "true"
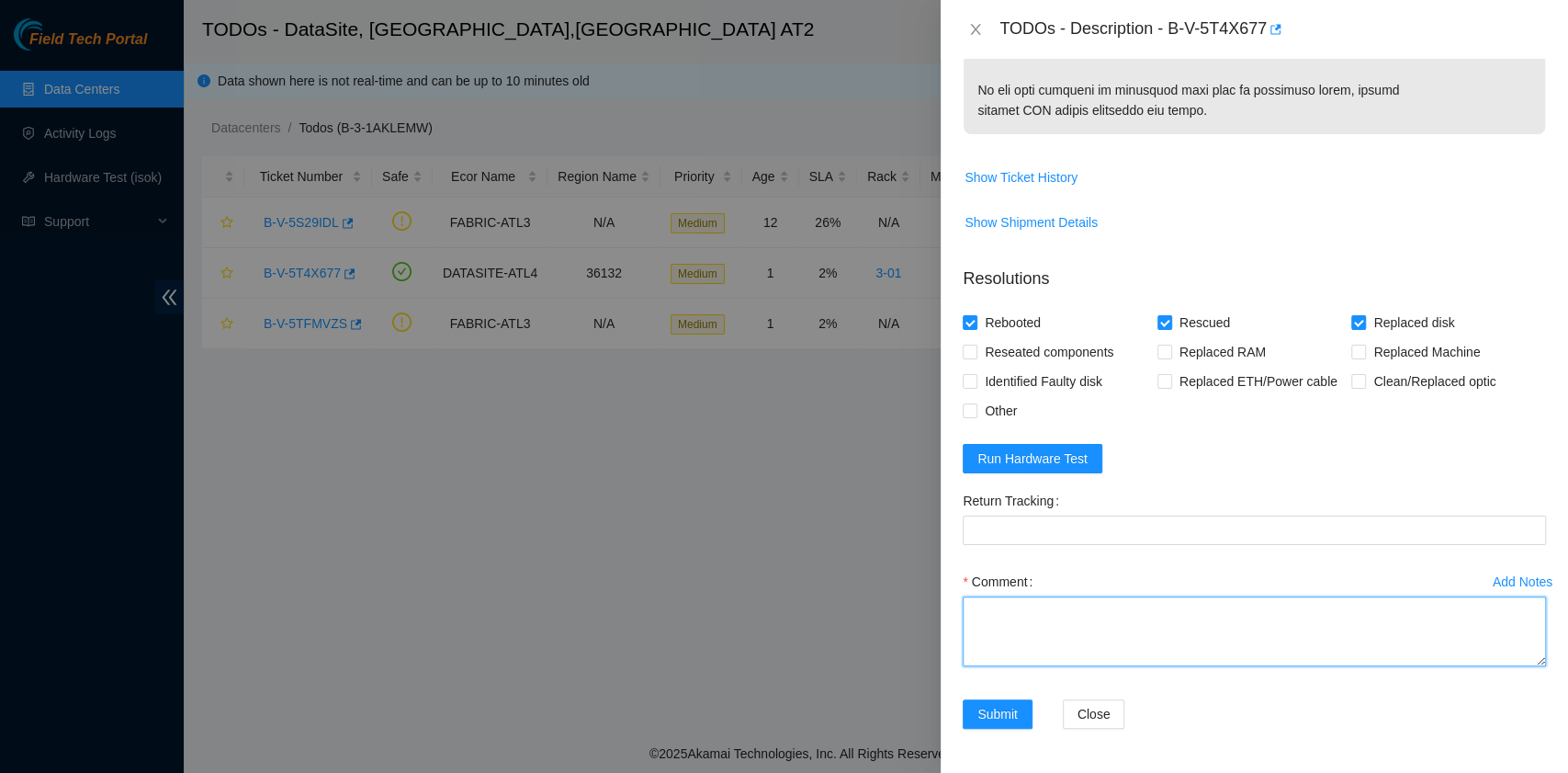
click at [1055, 638] on textarea "Comment" at bounding box center [1254, 631] width 583 height 70
paste textarea "B-V-5T4X677 R:3-01 M:13 Replaced drive ZC1ACPCJ with Z1Z8AB6L Return tracking n…"
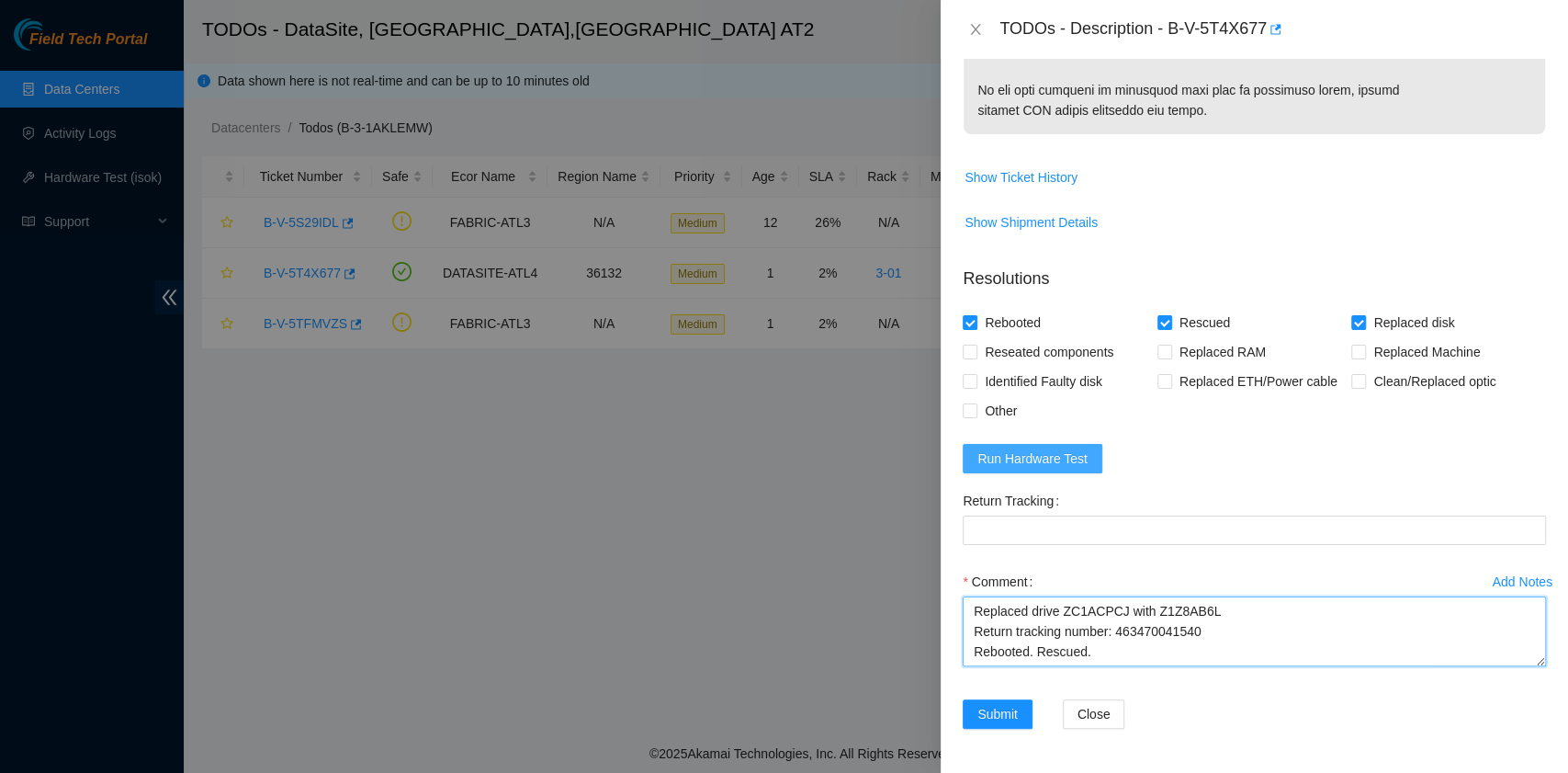
type textarea "B-V-5T4X677 R:3-01 M:13 Replaced drive ZC1ACPCJ with Z1Z8AB6L Return tracking n…"
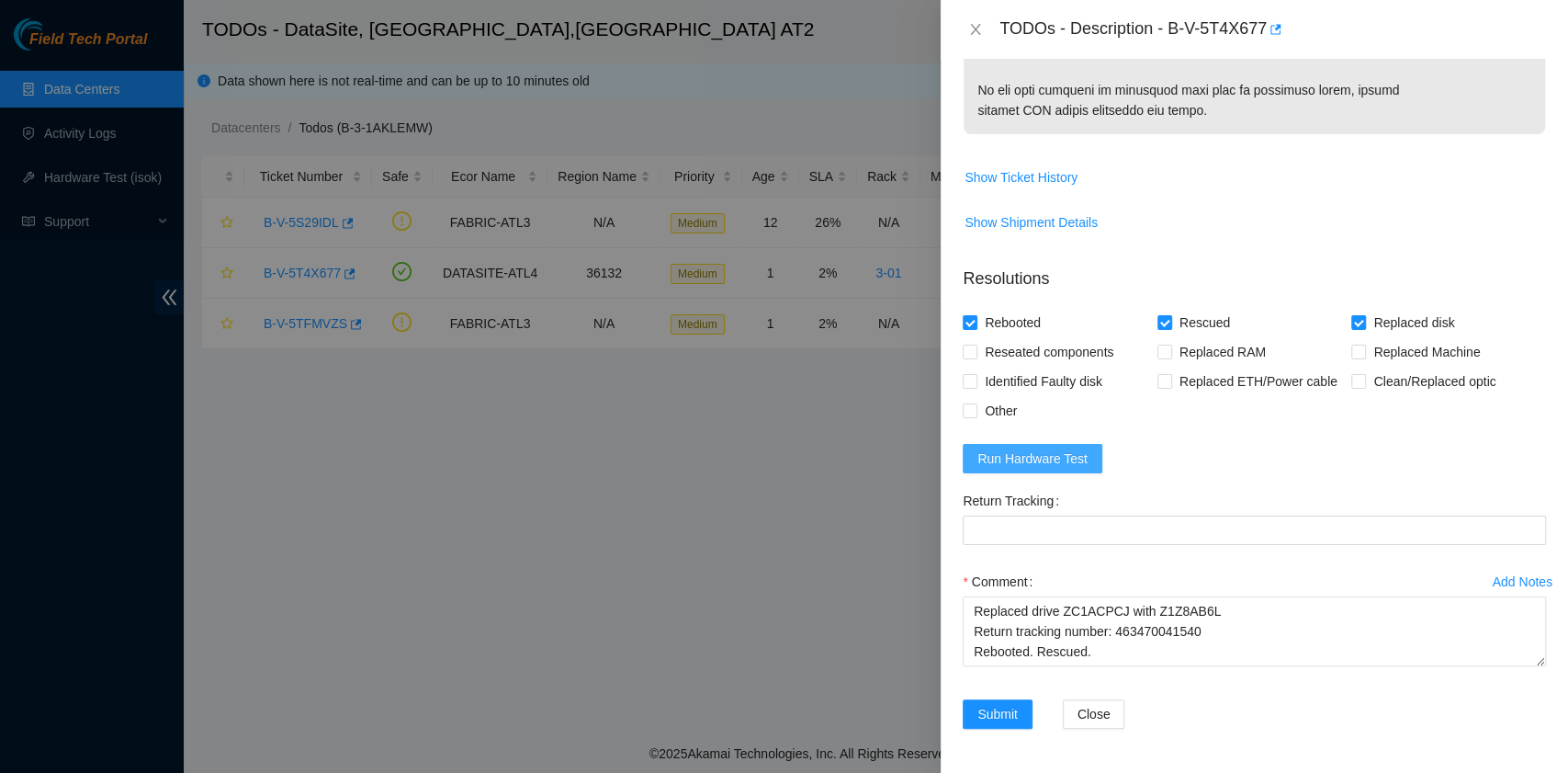
click at [1064, 458] on span "Run Hardware Test" at bounding box center [1032, 459] width 111 height 21
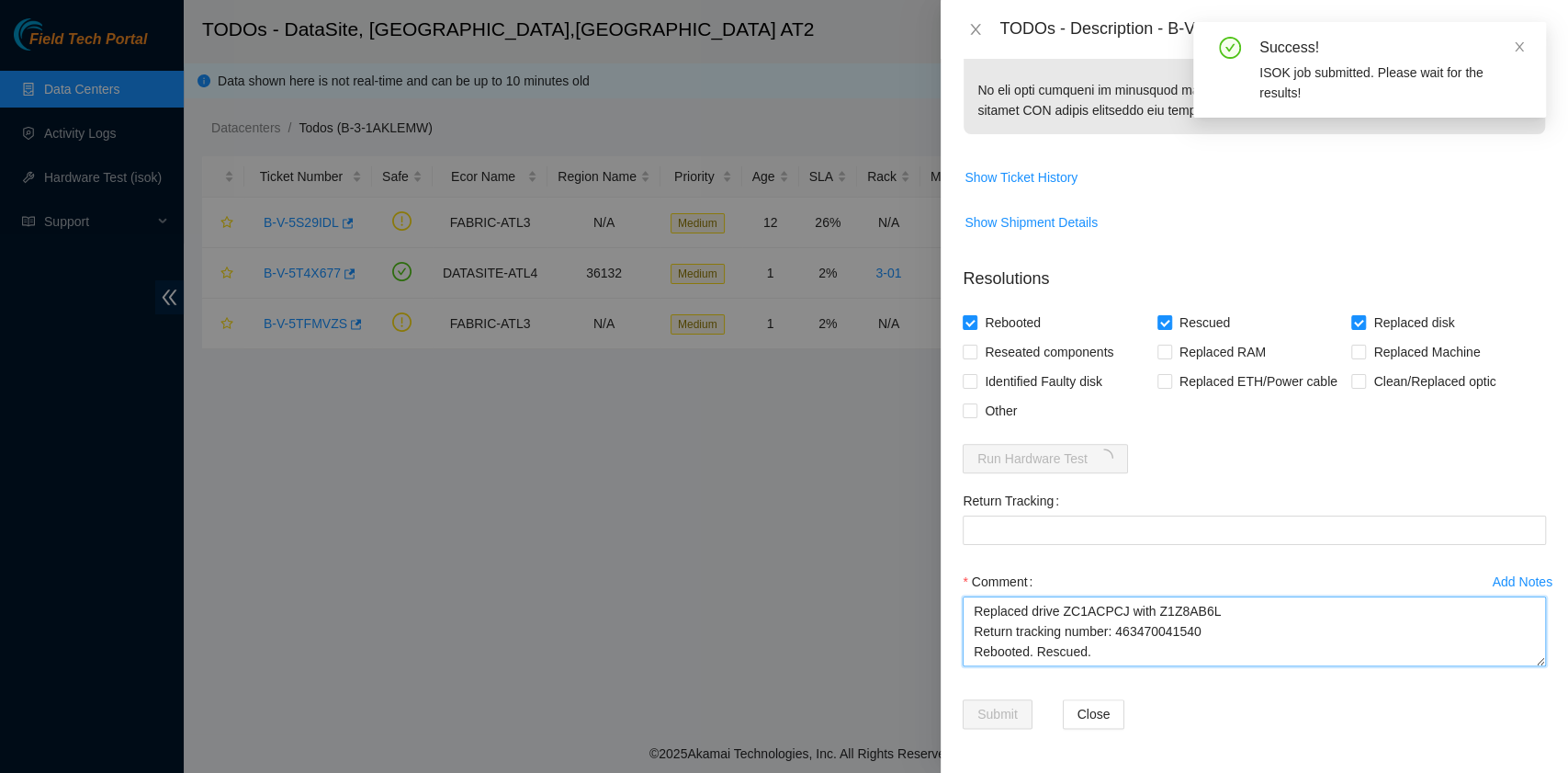
drag, startPoint x: 1209, startPoint y: 623, endPoint x: 1112, endPoint y: 617, distance: 97.2
click at [1112, 617] on textarea "B-V-5T4X677 R:3-01 M:13 Replaced drive ZC1ACPCJ with Z1Z8AB6L Return tracking n…" at bounding box center [1254, 631] width 583 height 70
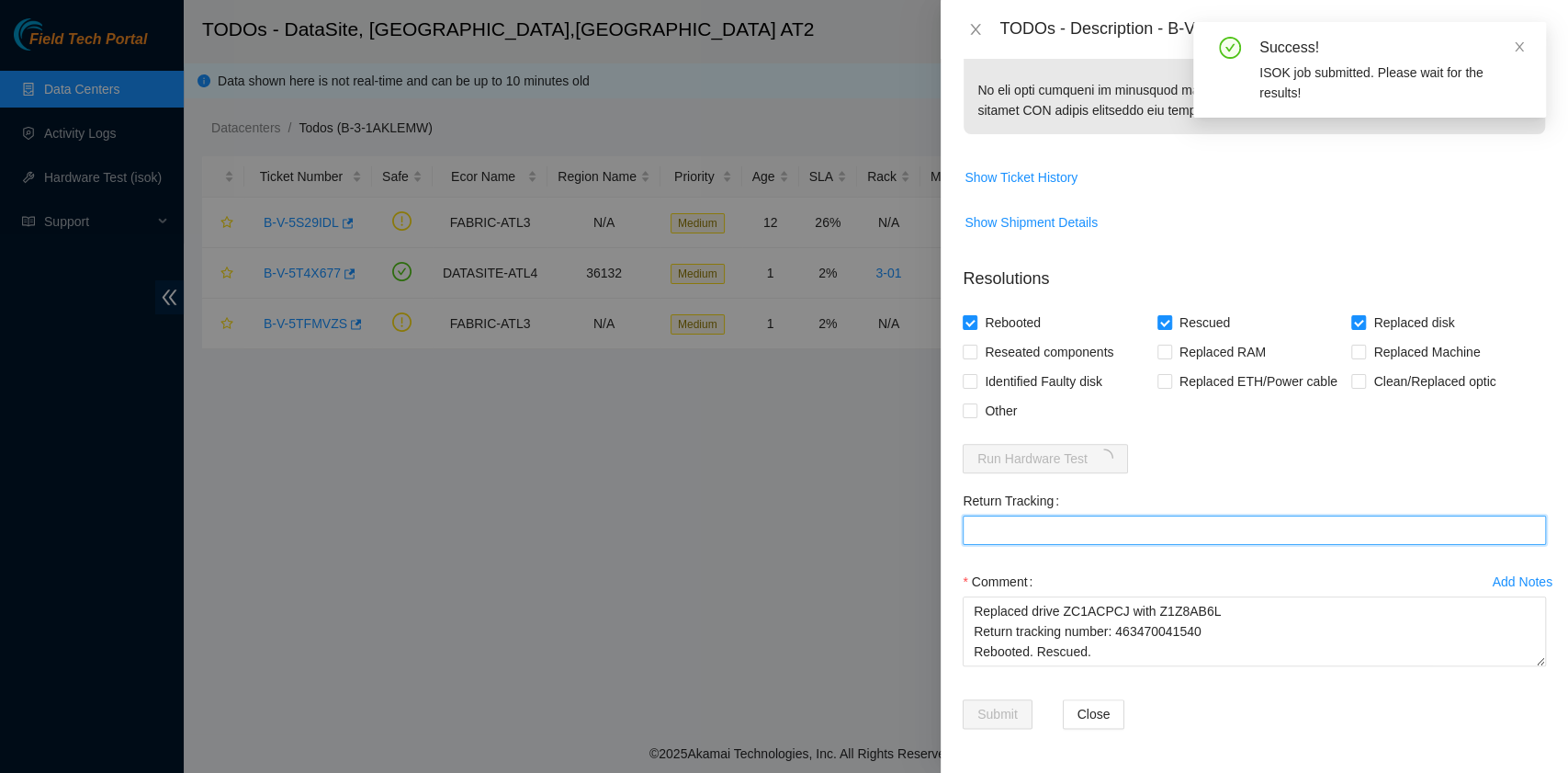
click at [1006, 535] on Tracking "Return Tracking" at bounding box center [1254, 530] width 583 height 29
paste Tracking "463470041540"
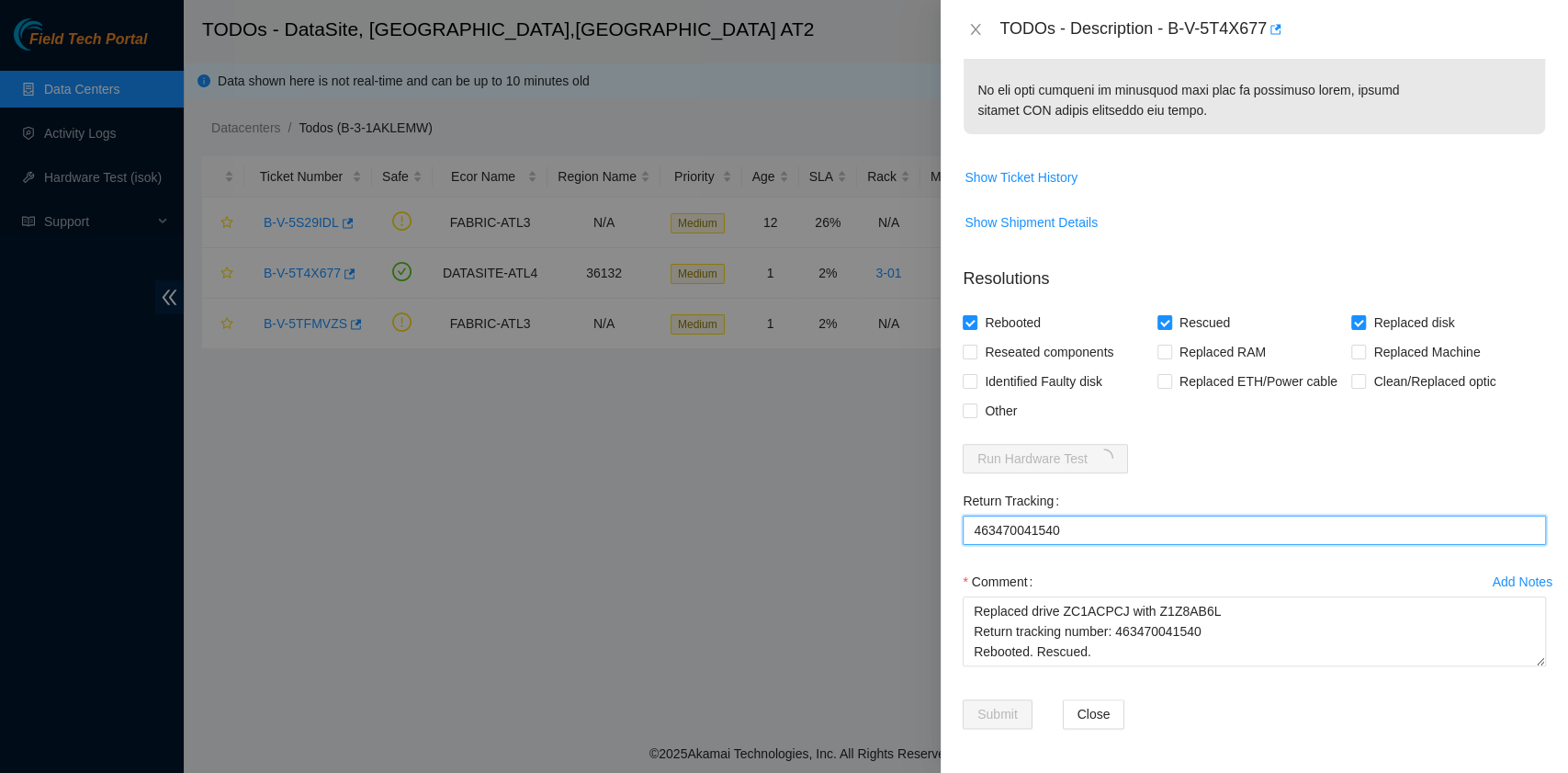
type Tracking "463470041540"
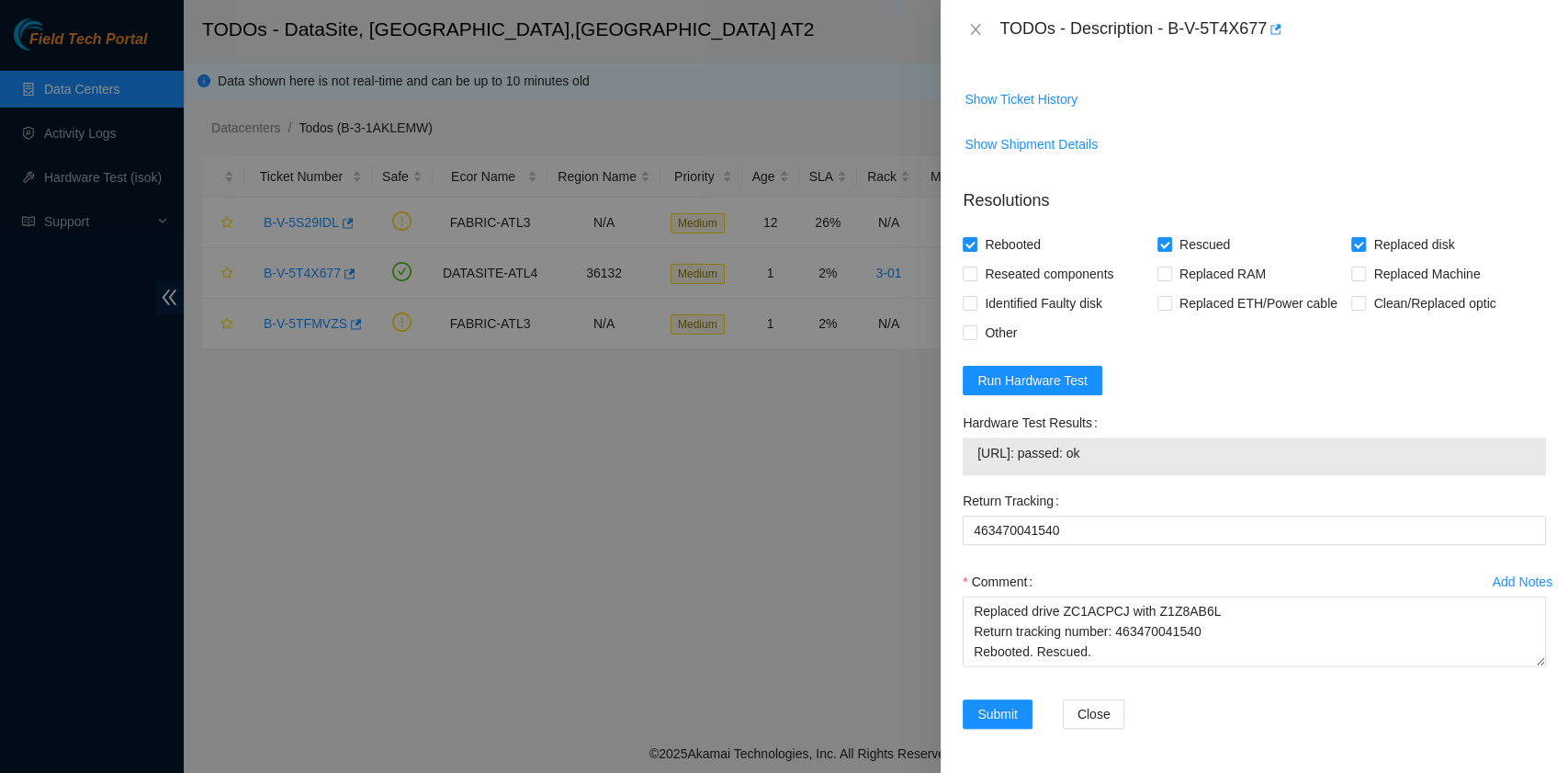
drag, startPoint x: 1124, startPoint y: 532, endPoint x: 971, endPoint y: 544, distance: 153.5
click at [971, 475] on div "23.55.60.100: passed: ok" at bounding box center [1254, 456] width 583 height 37
copy tbody "23.55.60.100: passed: ok"
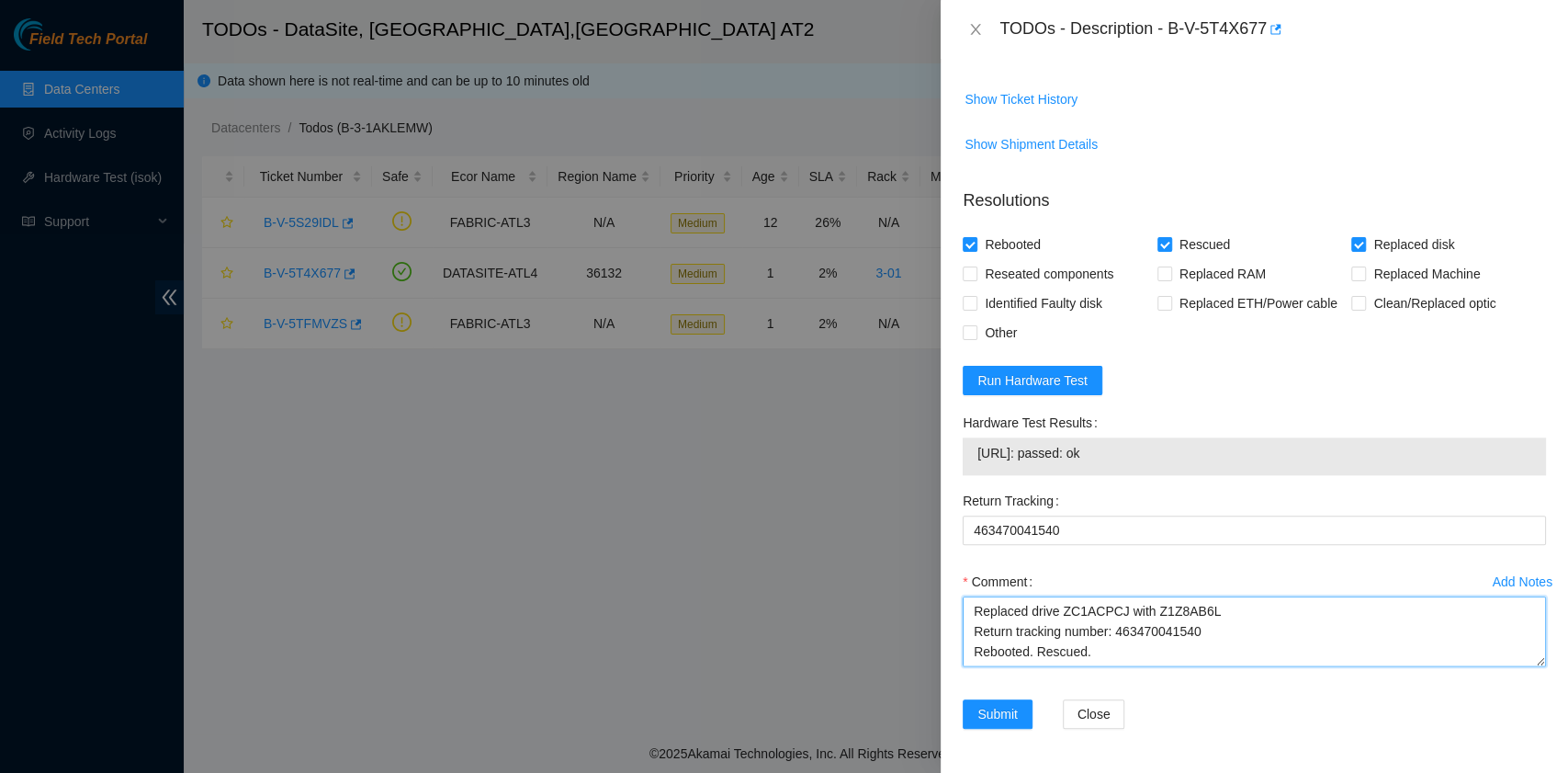
click at [1066, 666] on textarea "B-V-5T4X677 R:3-01 M:13 Replaced drive ZC1ACPCJ with Z1Z8AB6L Return tracking n…" at bounding box center [1254, 631] width 583 height 70
paste textarea "23.55.60.100: passed: ok"
type textarea "B-V-5T4X677 R:3-01 M:13 Replaced drive ZC1ACPCJ with Z1Z8AB6L Return tracking n…"
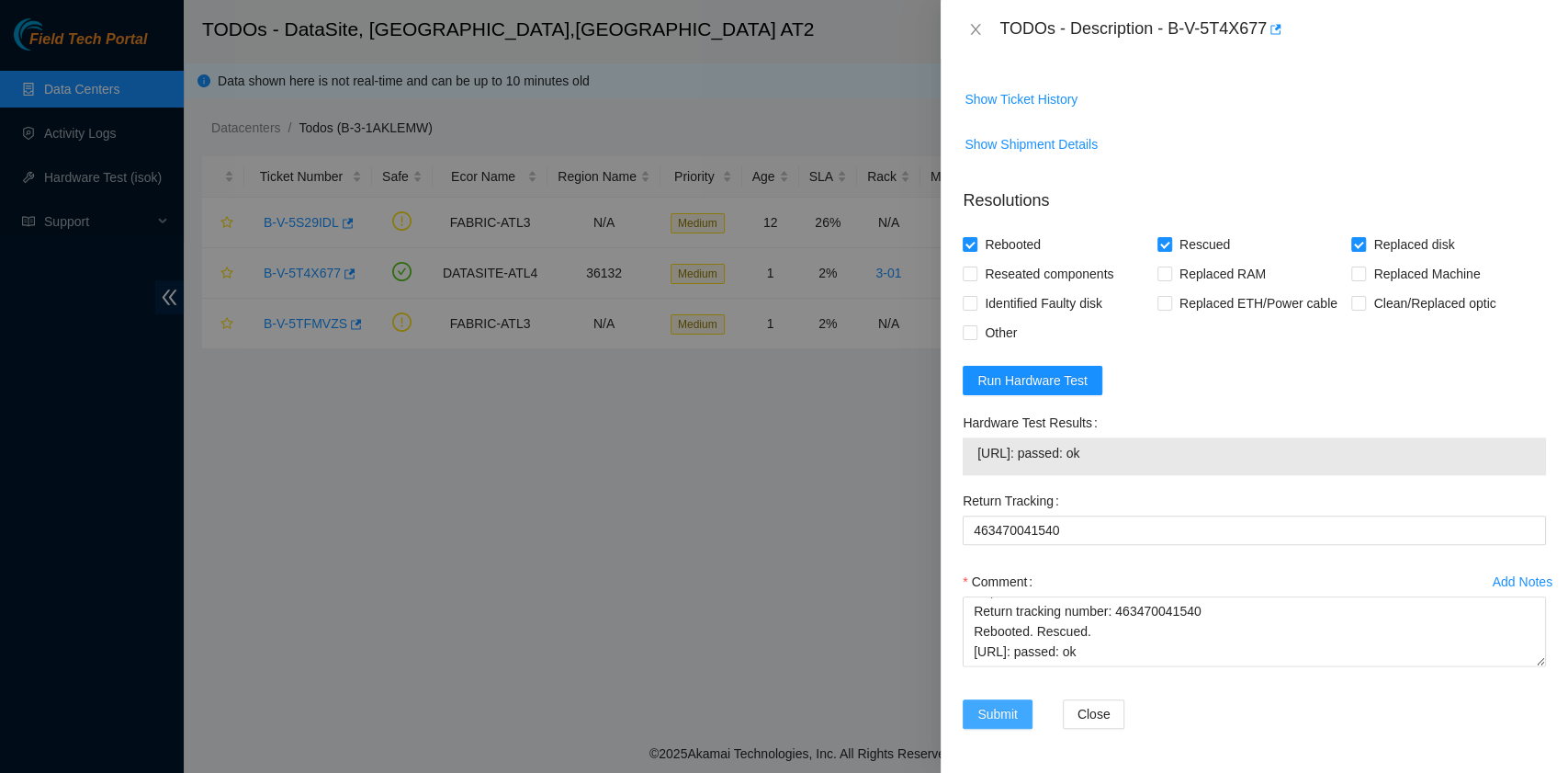
click at [1007, 718] on span "Submit" at bounding box center [997, 713] width 40 height 21
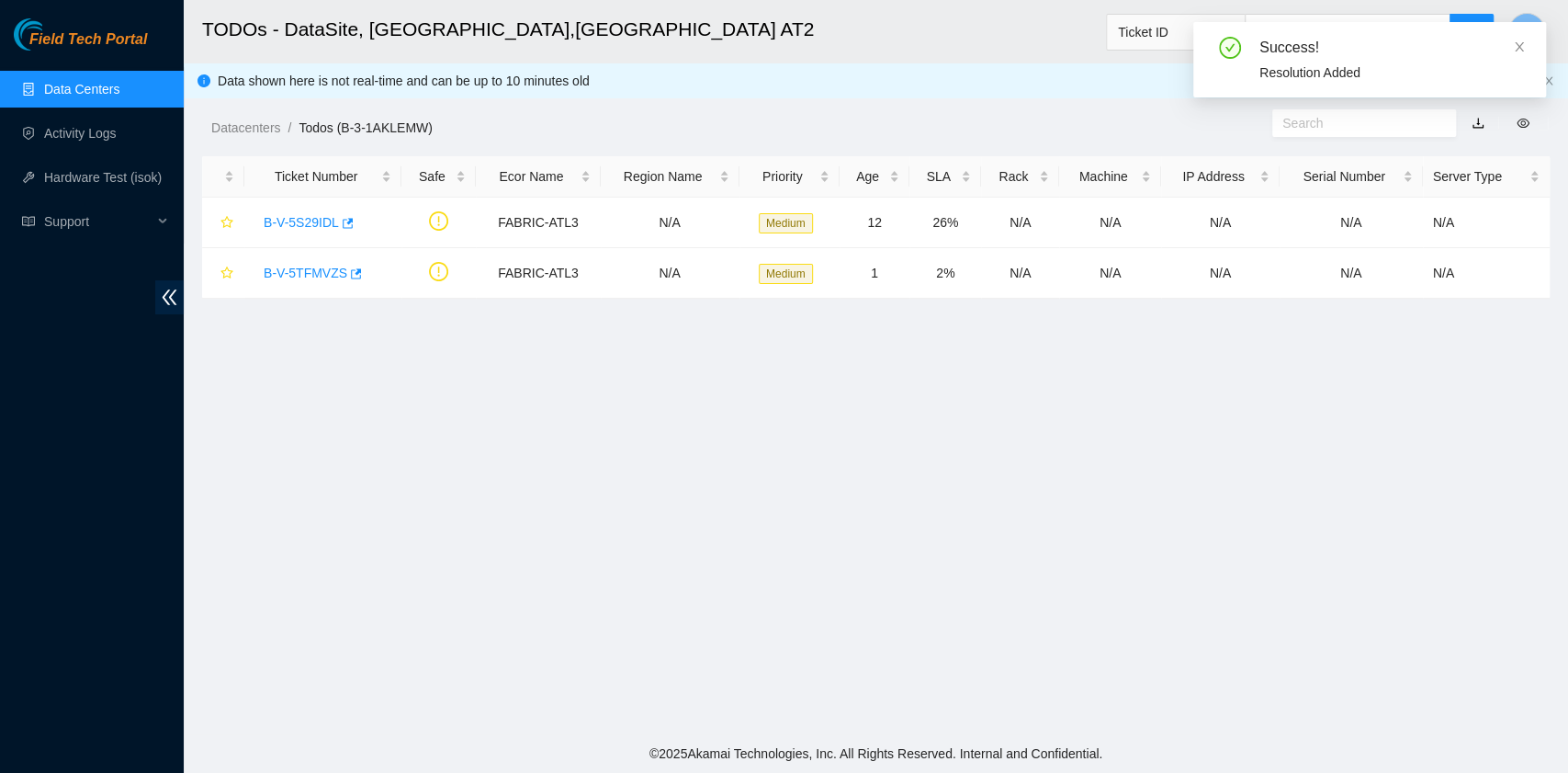
scroll to position [465, 0]
